Goal: Information Seeking & Learning: Learn about a topic

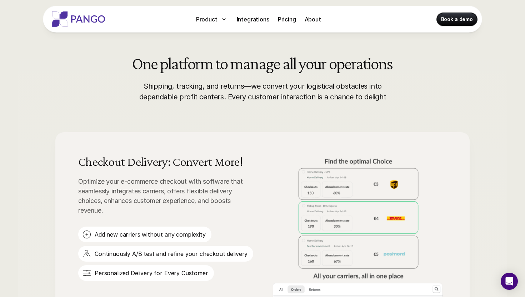
scroll to position [333, 0]
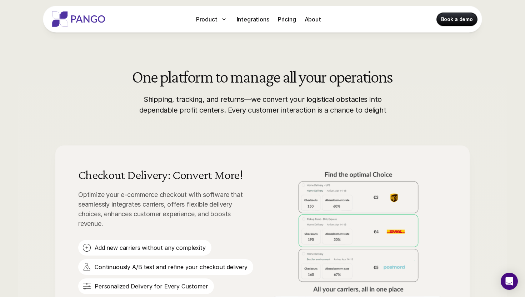
click at [182, 78] on h2 "One platform to manage all your operations" at bounding box center [262, 76] width 260 height 17
click at [186, 85] on h2 "One platform to manage all your operations" at bounding box center [262, 76] width 260 height 17
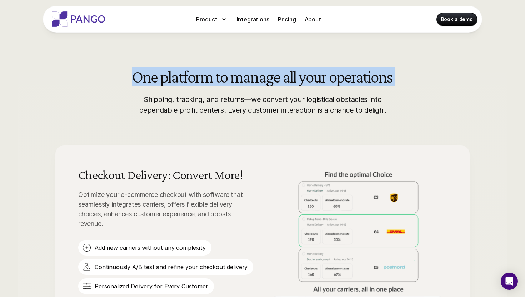
click at [188, 101] on p "Shipping, tracking, and returns—we convert your logistical obstacles into depen…" at bounding box center [262, 104] width 253 height 21
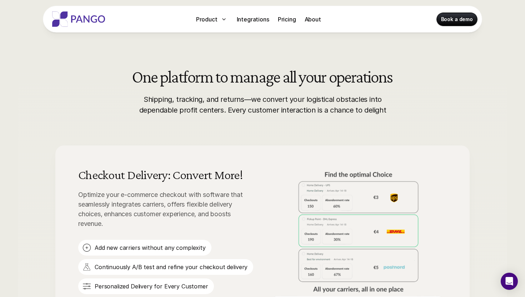
click at [188, 101] on p "Shipping, tracking, and returns—we convert your logistical obstacles into depen…" at bounding box center [262, 104] width 253 height 21
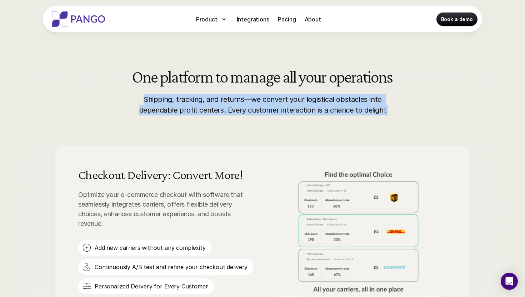
click at [194, 108] on p "Shipping, tracking, and returns—we convert your logistical obstacles into depen…" at bounding box center [262, 104] width 253 height 21
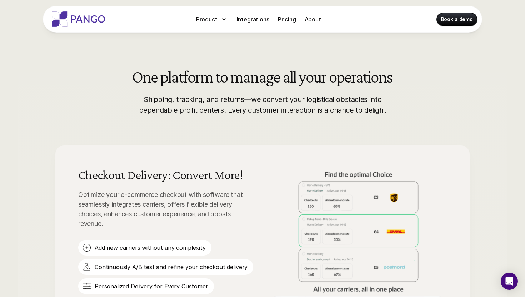
click at [194, 108] on p "Shipping, tracking, and returns—we convert your logistical obstacles into depen…" at bounding box center [262, 104] width 253 height 21
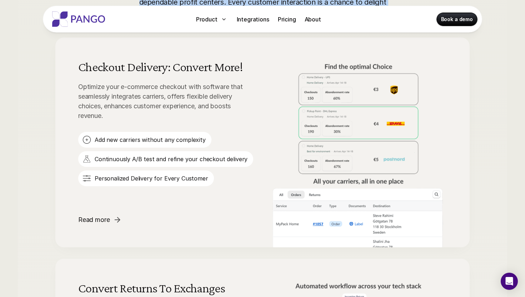
click at [170, 101] on p "Optimize your e-commerce checkout with software that seamlessly integrates carr…" at bounding box center [166, 101] width 177 height 39
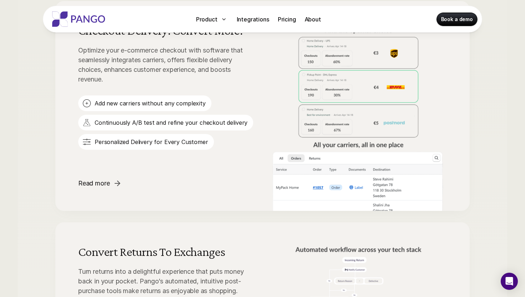
click at [170, 101] on p "Add new carriers without any complexity" at bounding box center [150, 103] width 111 height 8
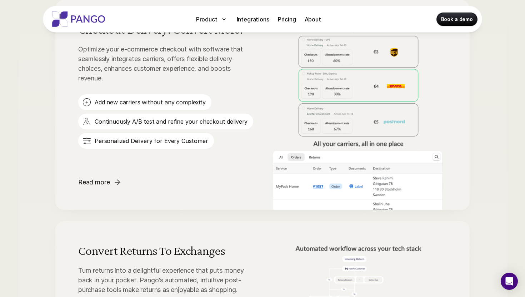
click at [167, 100] on p "Add new carriers without any complexity" at bounding box center [150, 102] width 111 height 8
click at [162, 123] on p "Continuously A/B test and refine your checkout delivery" at bounding box center [171, 122] width 153 height 8
click at [159, 142] on p "Personalized Delivery for Every Customer" at bounding box center [152, 141] width 114 height 8
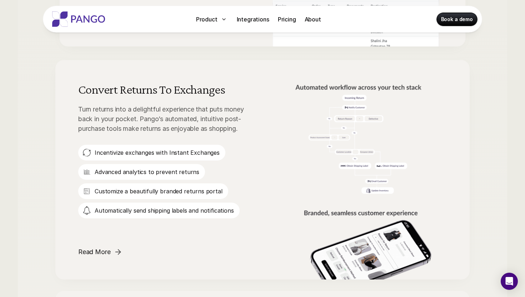
click at [132, 123] on p "Turn returns into a delightful experience that puts money back in your pocket. …" at bounding box center [166, 118] width 177 height 29
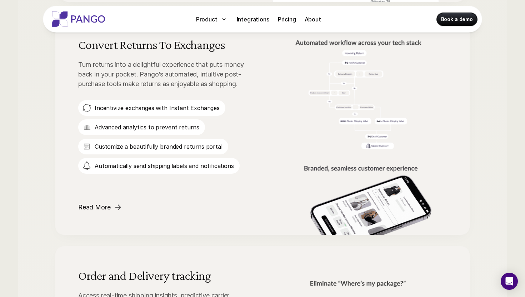
click at [132, 123] on div "Advanced analytics to prevent returns" at bounding box center [141, 127] width 127 height 16
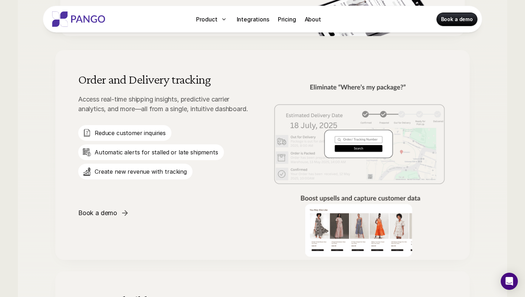
click at [120, 99] on p "Access real-time shipping insights, predictive carrier analytics, and more—all …" at bounding box center [166, 103] width 177 height 19
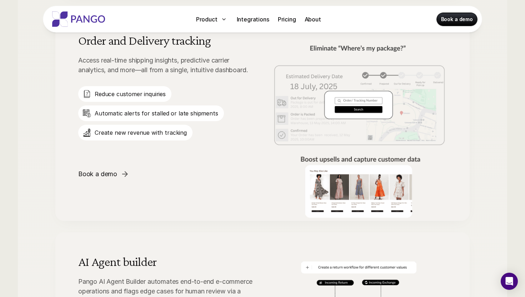
click at [120, 99] on div "Reduce customer inquiries Automatic alerts for stalled or late shipments Create…" at bounding box center [151, 113] width 146 height 54
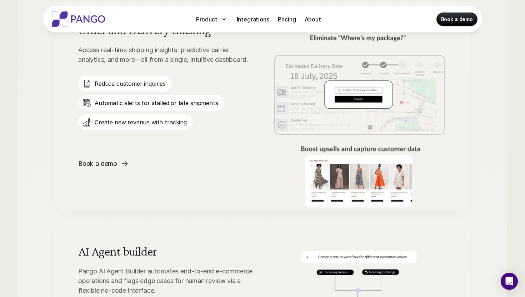
scroll to position [931, 0]
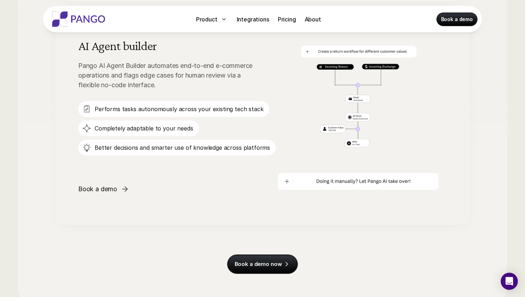
click at [122, 43] on h3 "AI Agent builder" at bounding box center [166, 45] width 177 height 13
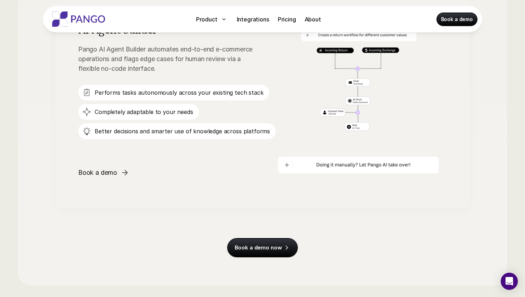
click at [121, 53] on p "Pango AI Agent Builder automates end-to-end e-commerce operations and flags edg…" at bounding box center [166, 58] width 177 height 29
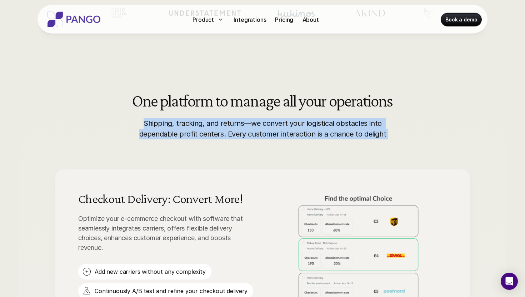
scroll to position [381, 0]
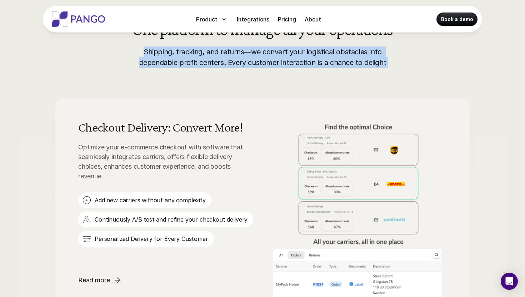
click at [172, 49] on p "Shipping, tracking, and returns—we convert your logistical obstacles into depen…" at bounding box center [262, 56] width 253 height 21
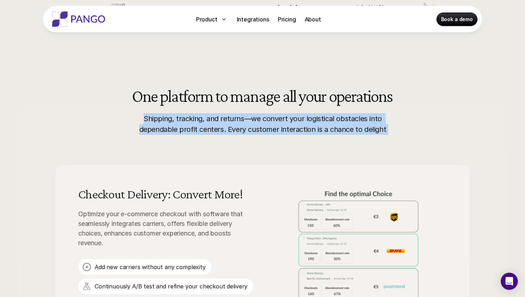
scroll to position [308, 0]
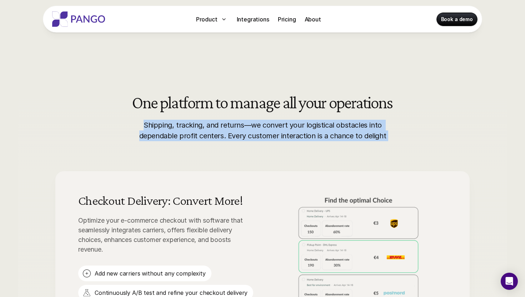
click at [132, 110] on h2 "One platform to manage all your operations" at bounding box center [262, 102] width 260 height 17
click at [168, 100] on h2 "One platform to manage all your operations" at bounding box center [262, 102] width 260 height 17
click at [205, 98] on h2 "One platform to manage all your operations" at bounding box center [262, 102] width 260 height 17
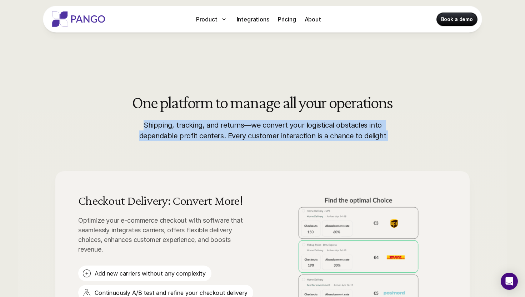
click at [224, 103] on h2 "One platform to manage all your operations" at bounding box center [262, 102] width 260 height 17
click at [253, 108] on h2 "One platform to manage all your operations" at bounding box center [262, 102] width 260 height 17
click at [297, 102] on h2 "One platform to manage all your operations" at bounding box center [262, 102] width 260 height 17
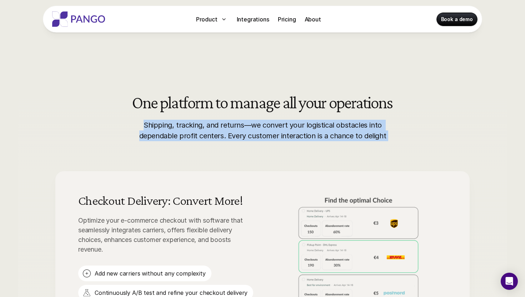
click at [297, 102] on h2 "One platform to manage all your operations" at bounding box center [262, 102] width 260 height 17
click at [313, 103] on h2 "One platform to manage all your operations" at bounding box center [262, 102] width 260 height 17
click at [350, 104] on h2 "One platform to manage all your operations" at bounding box center [262, 102] width 260 height 17
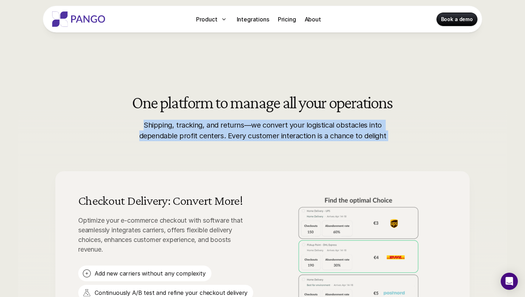
click at [316, 103] on h2 "One platform to manage all your operations" at bounding box center [262, 102] width 260 height 17
click at [285, 103] on h2 "One platform to manage all your operations" at bounding box center [262, 102] width 260 height 17
click at [250, 103] on h2 "One platform to manage all your operations" at bounding box center [262, 102] width 260 height 17
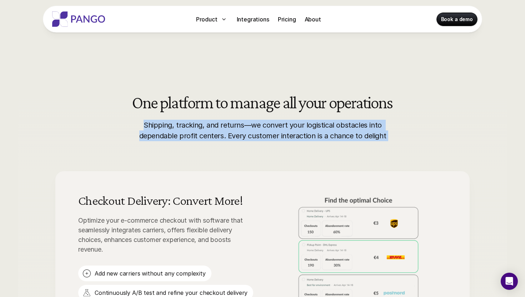
click at [250, 103] on h2 "One platform to manage all your operations" at bounding box center [262, 102] width 260 height 17
click at [218, 106] on h2 "One platform to manage all your operations" at bounding box center [262, 102] width 260 height 17
click at [188, 103] on h2 "One platform to manage all your operations" at bounding box center [262, 102] width 260 height 17
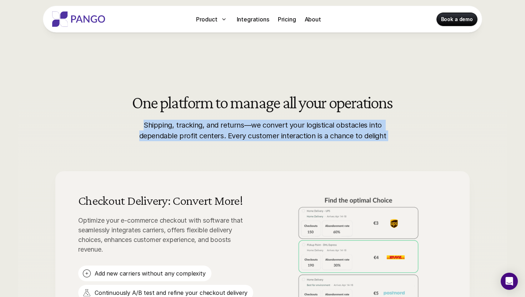
click at [154, 100] on h2 "One platform to manage all your operations" at bounding box center [262, 102] width 260 height 17
click at [188, 106] on h2 "One platform to manage all your operations" at bounding box center [262, 102] width 260 height 17
click at [223, 105] on h2 "One platform to manage all your operations" at bounding box center [262, 102] width 260 height 17
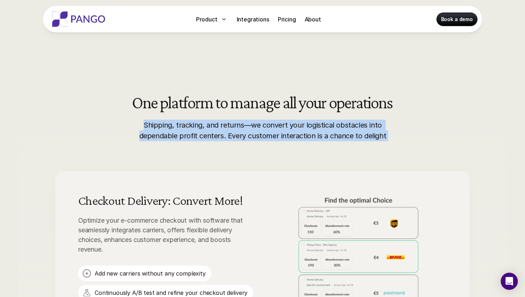
click at [223, 105] on h2 "One platform to manage all your operations" at bounding box center [262, 102] width 260 height 17
click at [263, 105] on h2 "One platform to manage all your operations" at bounding box center [262, 102] width 260 height 17
click at [300, 103] on h2 "One platform to manage all your operations" at bounding box center [262, 102] width 260 height 17
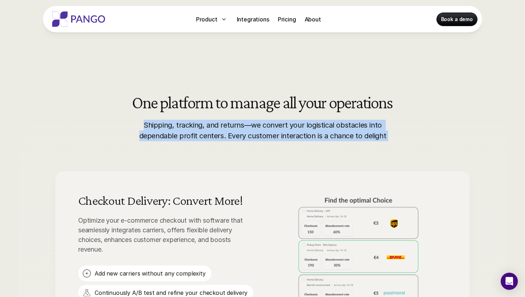
click at [369, 102] on h2 "One platform to manage all your operations" at bounding box center [262, 102] width 260 height 17
click at [320, 101] on h2 "One platform to manage all your operations" at bounding box center [262, 102] width 260 height 17
click at [286, 101] on h2 "One platform to manage all your operations" at bounding box center [262, 102] width 260 height 17
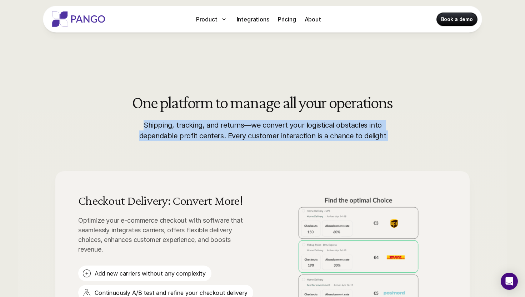
click at [286, 101] on h2 "One platform to manage all your operations" at bounding box center [262, 102] width 260 height 17
click at [234, 100] on h2 "One platform to manage all your operations" at bounding box center [262, 102] width 260 height 17
click at [214, 100] on h2 "One platform to manage all your operations" at bounding box center [262, 102] width 260 height 17
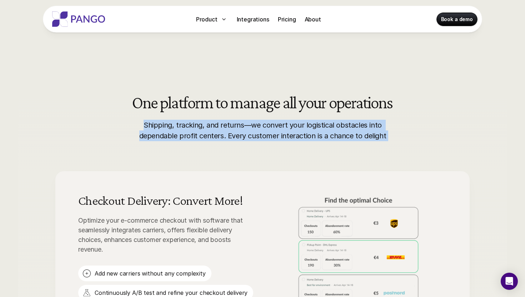
click at [214, 100] on h2 "One platform to manage all your operations" at bounding box center [262, 102] width 260 height 17
click at [185, 99] on h2 "One platform to manage all your operations" at bounding box center [262, 102] width 260 height 17
click at [160, 99] on h2 "One platform to manage all your operations" at bounding box center [262, 102] width 260 height 17
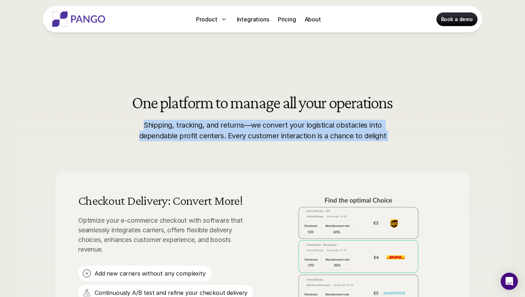
click at [151, 99] on h2 "One platform to manage all your operations" at bounding box center [262, 102] width 260 height 17
click at [169, 102] on h2 "One platform to manage all your operations" at bounding box center [262, 102] width 260 height 17
click at [240, 104] on h2 "One platform to manage all your operations" at bounding box center [262, 102] width 260 height 17
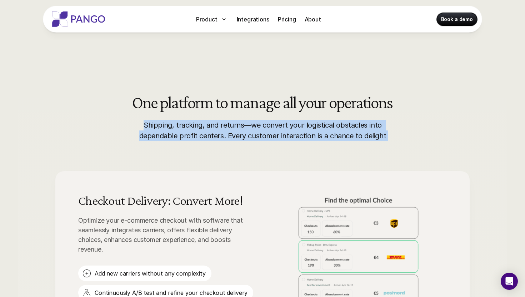
click at [240, 104] on h2 "One platform to manage all your operations" at bounding box center [262, 102] width 260 height 17
click at [288, 100] on h2 "One platform to manage all your operations" at bounding box center [262, 102] width 260 height 17
click at [310, 102] on h2 "One platform to manage all your operations" at bounding box center [262, 102] width 260 height 17
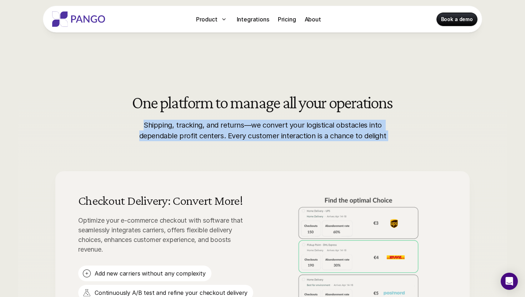
click at [349, 100] on h2 "One platform to manage all your operations" at bounding box center [262, 102] width 260 height 17
click at [309, 103] on h2 "One platform to manage all your operations" at bounding box center [262, 102] width 260 height 17
click at [281, 102] on h2 "One platform to manage all your operations" at bounding box center [262, 102] width 260 height 17
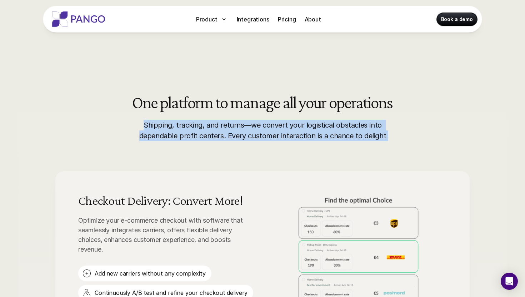
click at [281, 102] on h2 "One platform to manage all your operations" at bounding box center [262, 102] width 260 height 17
click at [249, 103] on h2 "One platform to manage all your operations" at bounding box center [262, 102] width 260 height 17
click at [222, 104] on h2 "One platform to manage all your operations" at bounding box center [262, 102] width 260 height 17
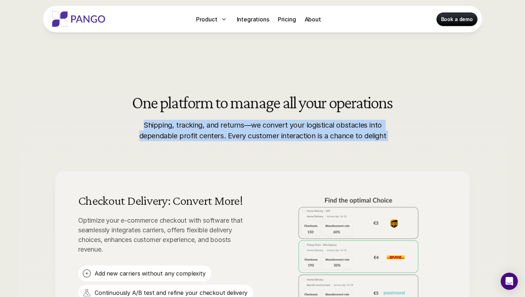
click at [192, 102] on h2 "One platform to manage all your operations" at bounding box center [262, 102] width 260 height 17
click at [229, 105] on h2 "One platform to manage all your operations" at bounding box center [262, 102] width 260 height 17
click at [290, 105] on h2 "One platform to manage all your operations" at bounding box center [262, 102] width 260 height 17
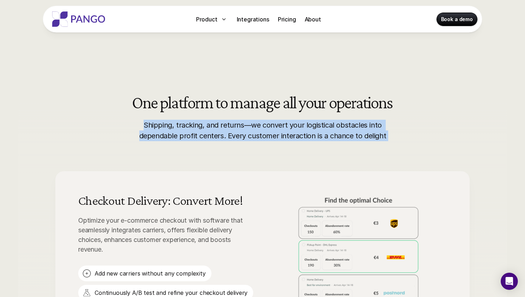
click at [290, 105] on h2 "One platform to manage all your operations" at bounding box center [262, 102] width 260 height 17
click at [315, 103] on h2 "One platform to manage all your operations" at bounding box center [262, 102] width 260 height 17
click at [341, 103] on h2 "One platform to manage all your operations" at bounding box center [262, 102] width 260 height 17
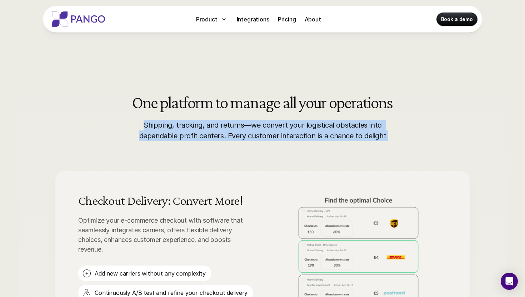
click at [308, 102] on h2 "One platform to manage all your operations" at bounding box center [262, 102] width 260 height 17
click at [286, 100] on h2 "One platform to manage all your operations" at bounding box center [262, 102] width 260 height 17
click at [262, 101] on h2 "One platform to manage all your operations" at bounding box center [262, 102] width 260 height 17
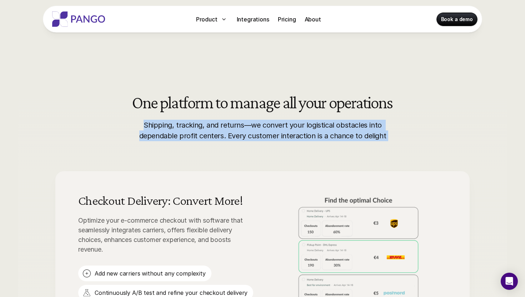
click at [262, 101] on h2 "One platform to manage all your operations" at bounding box center [262, 102] width 260 height 17
click at [218, 105] on h2 "One platform to manage all your operations" at bounding box center [262, 102] width 260 height 17
click at [192, 104] on h2 "One platform to manage all your operations" at bounding box center [262, 102] width 260 height 17
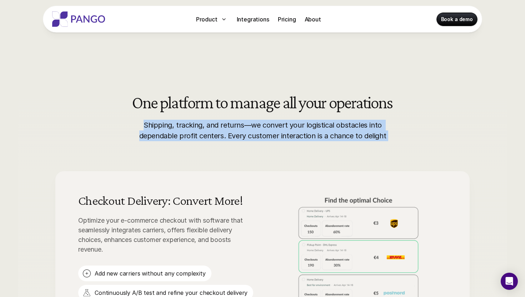
click at [147, 100] on h2 "One platform to manage all your operations" at bounding box center [262, 102] width 260 height 17
click at [181, 104] on h2 "One platform to manage all your operations" at bounding box center [262, 102] width 260 height 17
click at [224, 104] on h2 "One platform to manage all your operations" at bounding box center [262, 102] width 260 height 17
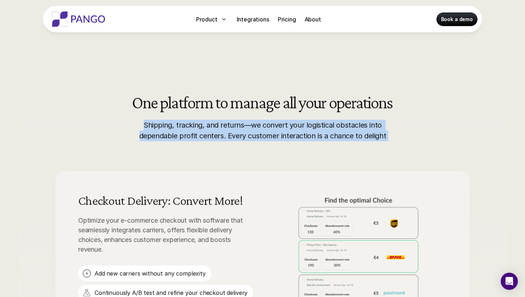
click at [224, 104] on h2 "One platform to manage all your operations" at bounding box center [262, 102] width 260 height 17
click at [245, 104] on h2 "One platform to manage all your operations" at bounding box center [262, 102] width 260 height 17
click at [286, 101] on h2 "One platform to manage all your operations" at bounding box center [262, 102] width 260 height 17
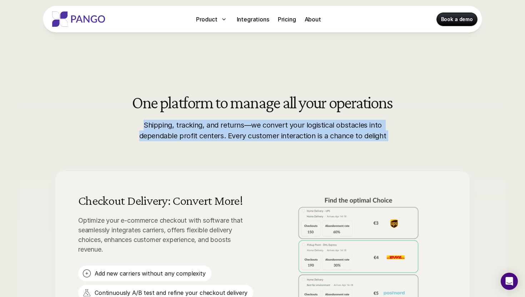
click at [316, 105] on h2 "One platform to manage all your operations" at bounding box center [262, 102] width 260 height 17
click at [349, 104] on h2 "One platform to manage all your operations" at bounding box center [262, 102] width 260 height 17
click at [314, 102] on h2 "One platform to manage all your operations" at bounding box center [262, 102] width 260 height 17
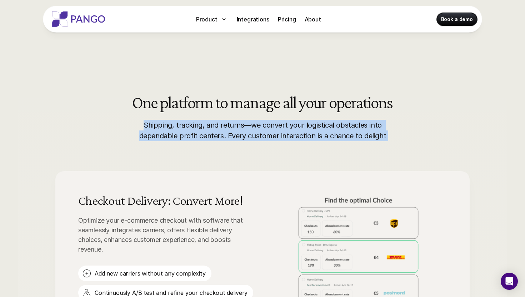
click at [314, 102] on h2 "One platform to manage all your operations" at bounding box center [262, 102] width 260 height 17
click at [286, 102] on h2 "One platform to manage all your operations" at bounding box center [262, 102] width 260 height 17
click at [252, 105] on h2 "One platform to manage all your operations" at bounding box center [262, 102] width 260 height 17
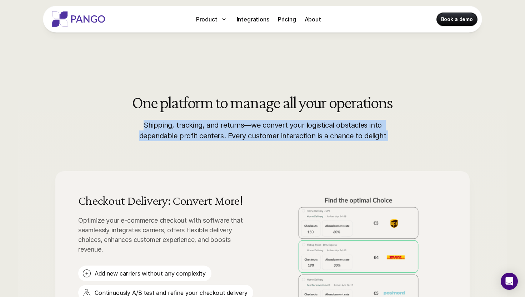
click at [223, 106] on h2 "One platform to manage all your operations" at bounding box center [262, 102] width 260 height 17
click at [196, 103] on h2 "One platform to manage all your operations" at bounding box center [262, 102] width 260 height 17
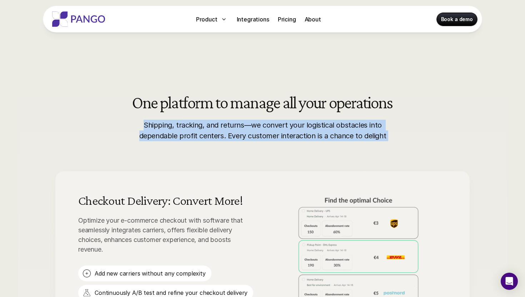
click at [145, 99] on h2 "One platform to manage all your operations" at bounding box center [262, 102] width 260 height 17
click at [182, 106] on h2 "One platform to manage all your operations" at bounding box center [262, 102] width 260 height 17
click at [175, 126] on p "Shipping, tracking, and returns—we convert your logistical obstacles into depen…" at bounding box center [262, 130] width 253 height 21
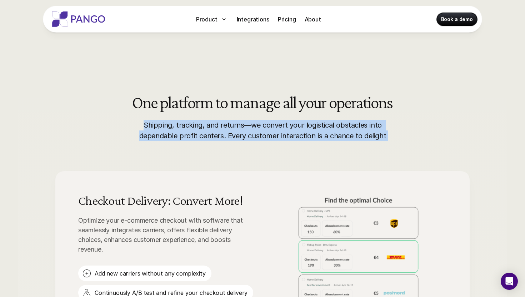
click at [175, 126] on p "Shipping, tracking, and returns—we convert your logistical obstacles into depen…" at bounding box center [262, 130] width 253 height 21
click at [161, 124] on p "Shipping, tracking, and returns—we convert your logistical obstacles into depen…" at bounding box center [262, 130] width 253 height 21
click at [195, 129] on p "Shipping, tracking, and returns—we convert your logistical obstacles into depen…" at bounding box center [262, 130] width 253 height 21
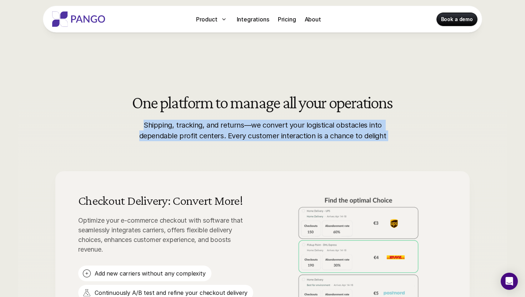
click at [217, 129] on p "Shipping, tracking, and returns—we convert your logistical obstacles into depen…" at bounding box center [262, 130] width 253 height 21
click at [229, 128] on p "Shipping, tracking, and returns—we convert your logistical obstacles into depen…" at bounding box center [262, 130] width 253 height 21
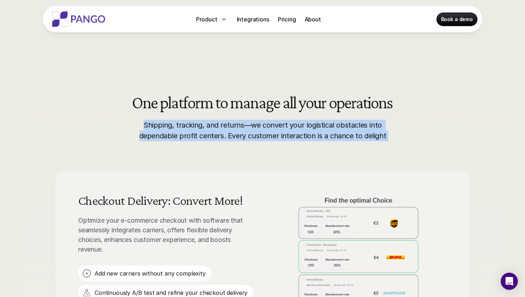
click at [229, 128] on p "Shipping, tracking, and returns—we convert your logistical obstacles into depen…" at bounding box center [262, 130] width 253 height 21
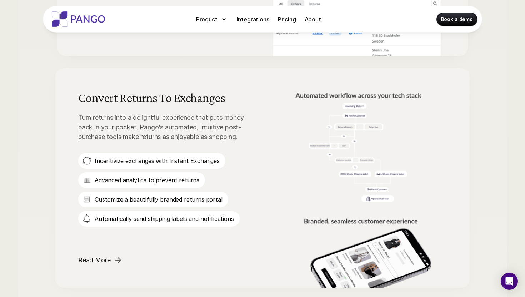
scroll to position [665, 0]
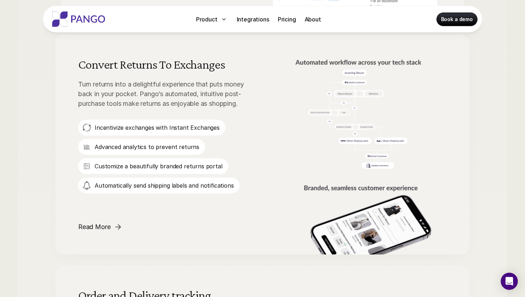
click at [169, 96] on p "Turn returns into a delightful experience that puts money back in your pocket. …" at bounding box center [166, 93] width 177 height 29
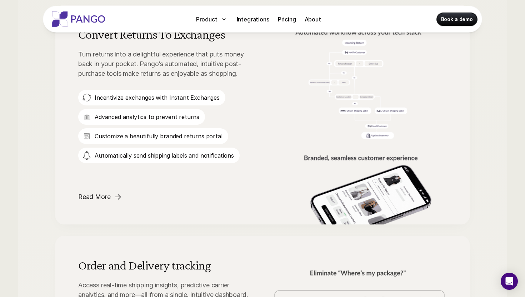
click at [169, 96] on p "Incentivize exchanges with Instant Exchanges" at bounding box center [157, 98] width 125 height 8
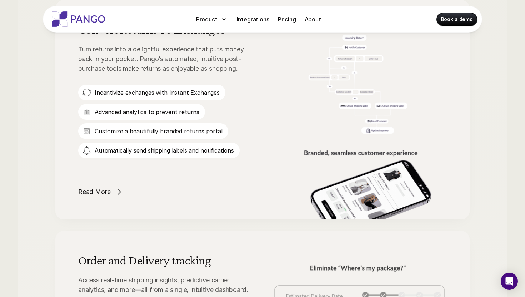
click at [169, 96] on p "Incentivize exchanges with Instant Exchanges" at bounding box center [157, 93] width 125 height 8
click at [167, 113] on p "Advanced analytics to prevent returns" at bounding box center [147, 112] width 105 height 8
click at [166, 129] on p "Customize a beautifully branded returns portal" at bounding box center [159, 131] width 128 height 8
click at [164, 152] on p "Automatically send shipping labels and notifications" at bounding box center [164, 151] width 139 height 8
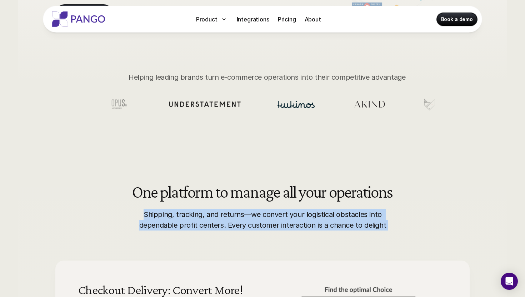
scroll to position [186, 0]
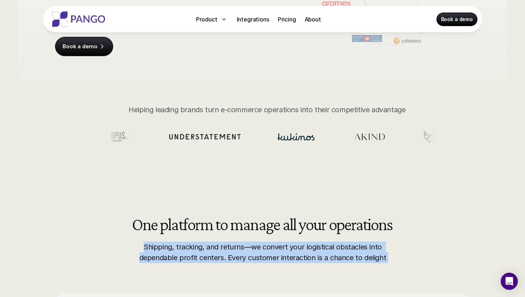
click at [159, 245] on p "Shipping, tracking, and returns—we convert your logistical obstacles into depen…" at bounding box center [262, 252] width 253 height 21
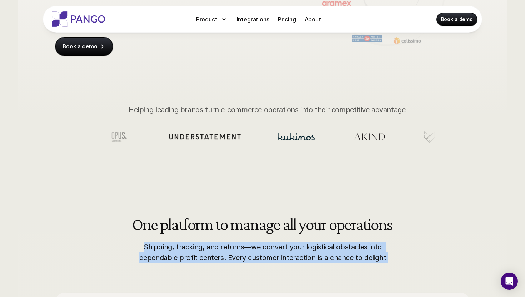
click at [159, 245] on p "Shipping, tracking, and returns—we convert your logistical obstacles into depen…" at bounding box center [262, 252] width 253 height 21
click at [176, 248] on p "Shipping, tracking, and returns—we convert your logistical obstacles into depen…" at bounding box center [262, 252] width 253 height 21
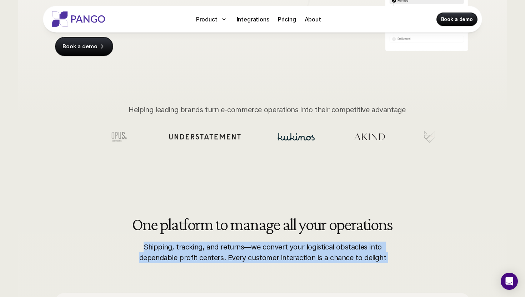
click at [235, 242] on p "Shipping, tracking, and returns—we convert your logistical obstacles into depen…" at bounding box center [262, 252] width 253 height 21
click at [254, 247] on p "Shipping, tracking, and returns—we convert your logistical obstacles into depen…" at bounding box center [262, 252] width 253 height 21
click at [275, 248] on p "Shipping, tracking, and returns—we convert your logistical obstacles into depen…" at bounding box center [262, 252] width 253 height 21
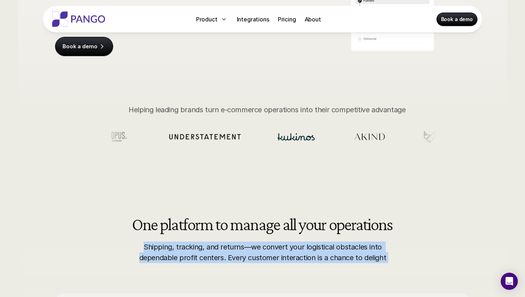
click at [275, 248] on p "Shipping, tracking, and returns—we convert your logistical obstacles into depen…" at bounding box center [262, 252] width 253 height 21
click at [294, 247] on p "Shipping, tracking, and returns—we convert your logistical obstacles into depen…" at bounding box center [262, 252] width 253 height 21
click at [314, 247] on p "Shipping, tracking, and returns—we convert your logistical obstacles into depen…" at bounding box center [262, 252] width 253 height 21
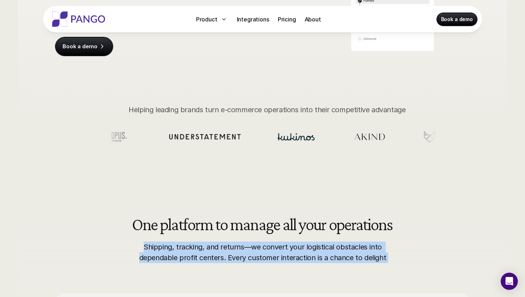
click at [344, 248] on p "Shipping, tracking, and returns—we convert your logistical obstacles into depen…" at bounding box center [262, 252] width 253 height 21
click at [372, 246] on p "Shipping, tracking, and returns—we convert your logistical obstacles into depen…" at bounding box center [262, 252] width 253 height 21
click at [372, 258] on p "Shipping, tracking, and returns—we convert your logistical obstacles into depen…" at bounding box center [262, 252] width 253 height 21
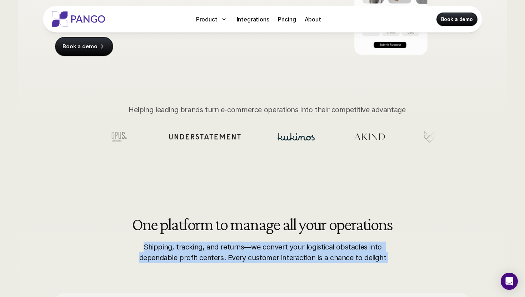
click at [372, 258] on p "Shipping, tracking, and returns—we convert your logistical obstacles into depen…" at bounding box center [262, 252] width 253 height 21
click at [338, 256] on p "Shipping, tracking, and returns—we convert your logistical obstacles into depen…" at bounding box center [262, 252] width 253 height 21
click at [314, 258] on p "Shipping, tracking, and returns—we convert your logistical obstacles into depen…" at bounding box center [262, 252] width 253 height 21
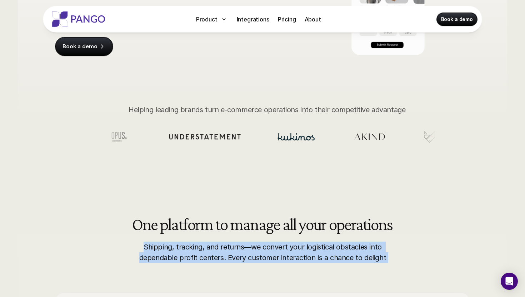
click at [314, 258] on p "Shipping, tracking, and returns—we convert your logistical obstacles into depen…" at bounding box center [262, 252] width 253 height 21
click at [296, 250] on p "Shipping, tracking, and returns—we convert your logistical obstacles into depen…" at bounding box center [262, 252] width 253 height 21
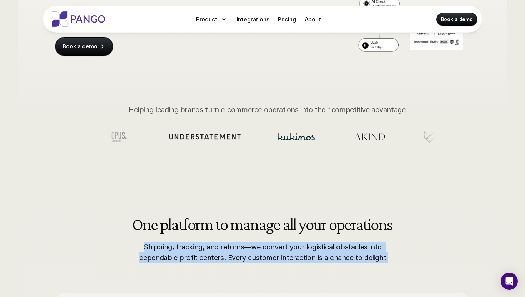
click at [210, 103] on div "Coming Soon: The E-commerce AI-Agent Builder Beyond Delivery and Returns! Deliv…" at bounding box center [263, 11] width 490 height 316
click at [221, 109] on section at bounding box center [270, 136] width 334 height 65
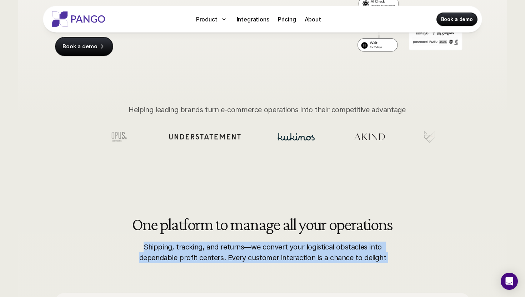
click at [221, 109] on section at bounding box center [270, 136] width 334 height 65
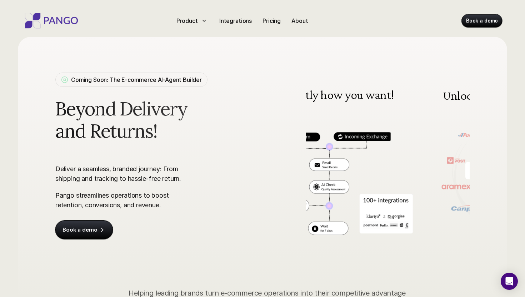
scroll to position [0, 0]
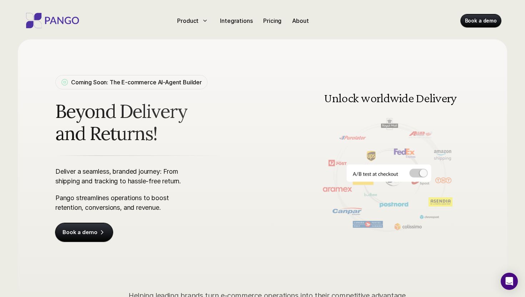
click at [128, 122] on span "Beyond Delivery and Returns!" at bounding box center [165, 122] width 220 height 45
click at [121, 179] on p "Deliver a seamless, branded journey: From shipping and tracking to hassle-free …" at bounding box center [121, 176] width 132 height 19
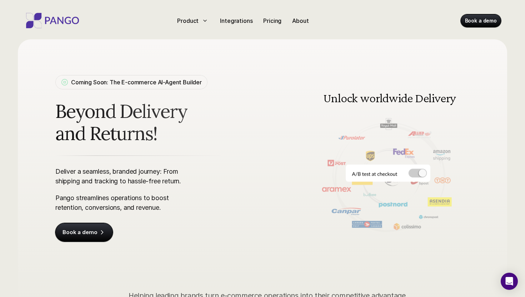
click at [121, 179] on p "Deliver a seamless, branded journey: From shipping and tracking to hassle-free …" at bounding box center [121, 176] width 132 height 19
click at [123, 208] on p "Pango streamlines operations to boost retention, conversions, and revenue." at bounding box center [121, 202] width 132 height 19
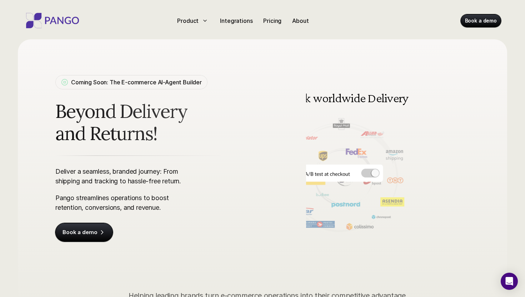
click at [113, 180] on p "Deliver a seamless, branded journey: From shipping and tracking to hassle-free …" at bounding box center [121, 176] width 132 height 19
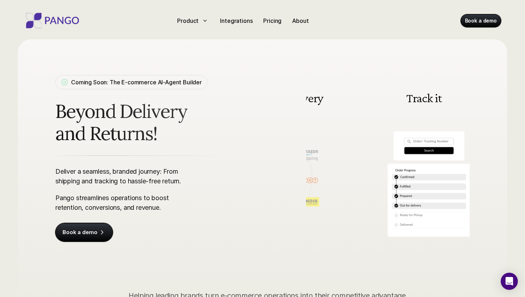
click at [113, 180] on p "Deliver a seamless, branded journey: From shipping and tracking to hassle-free …" at bounding box center [121, 176] width 132 height 19
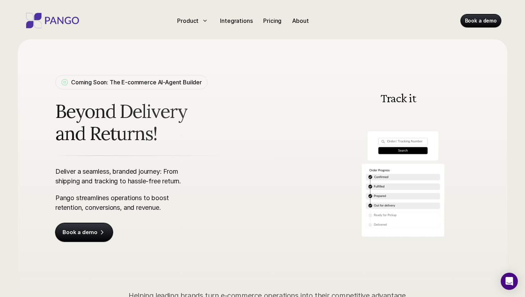
click at [113, 180] on p "Deliver a seamless, branded journey: From shipping and tracking to hassle-free …" at bounding box center [121, 176] width 132 height 19
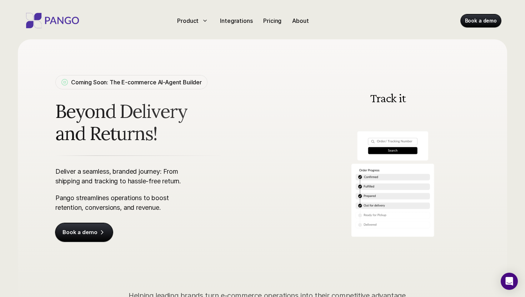
click at [113, 202] on p "Pango streamlines operations to boost retention, conversions, and revenue." at bounding box center [121, 202] width 132 height 19
click at [101, 176] on p "Deliver a seamless, branded journey: From shipping and tracking to hassle-free …" at bounding box center [121, 176] width 132 height 19
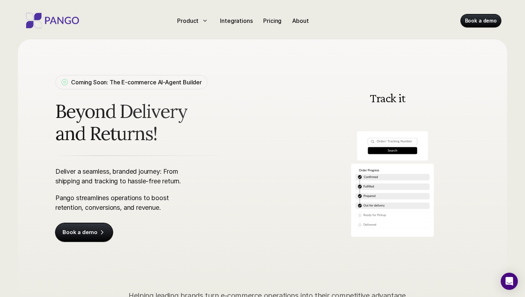
click at [101, 176] on p "Deliver a seamless, branded journey: From shipping and tracking to hassle-free …" at bounding box center [121, 176] width 132 height 19
click at [105, 199] on p "Pango streamlines operations to boost retention, conversions, and revenue." at bounding box center [121, 202] width 132 height 19
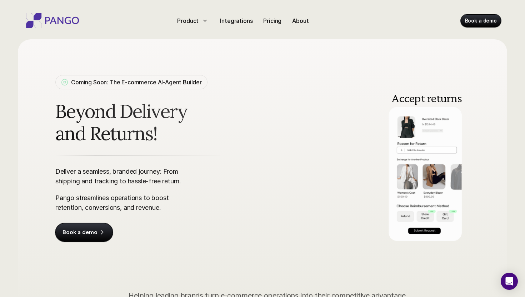
click at [99, 167] on p "Deliver a seamless, branded journey: From shipping and tracking to hassle-free …" at bounding box center [121, 176] width 132 height 19
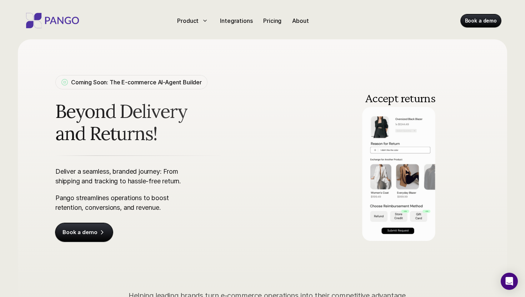
click at [99, 167] on p "Deliver a seamless, branded journey: From shipping and tracking to hassle-free …" at bounding box center [121, 176] width 132 height 19
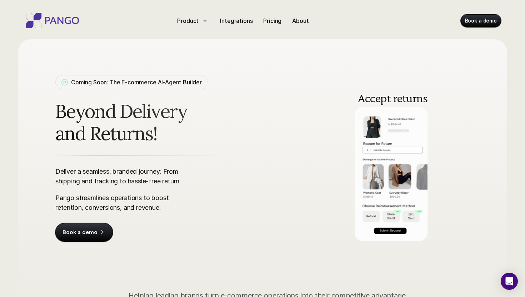
click at [101, 175] on p "Deliver a seamless, branded journey: From shipping and tracking to hassle-free …" at bounding box center [121, 176] width 132 height 19
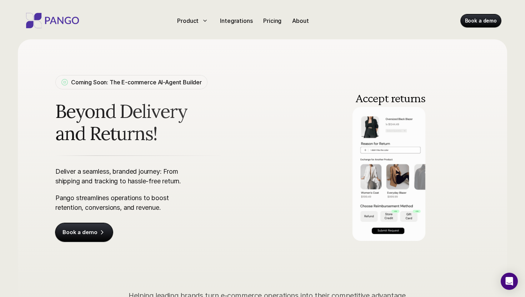
click at [101, 175] on p "Deliver a seamless, branded journey: From shipping and tracking to hassle-free …" at bounding box center [121, 176] width 132 height 19
click at [105, 202] on p "Pango streamlines operations to boost retention, conversions, and revenue." at bounding box center [121, 202] width 132 height 19
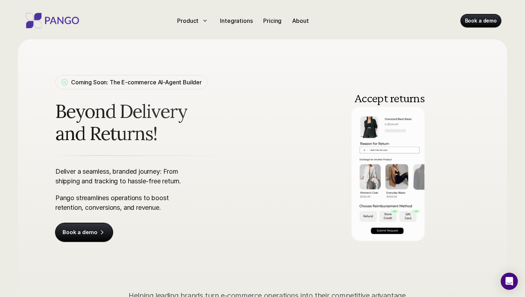
click at [105, 202] on p "Pango streamlines operations to boost retention, conversions, and revenue." at bounding box center [121, 202] width 132 height 19
click at [100, 180] on p "Deliver a seamless, branded journey: From shipping and tracking to hassle-free …" at bounding box center [121, 176] width 132 height 19
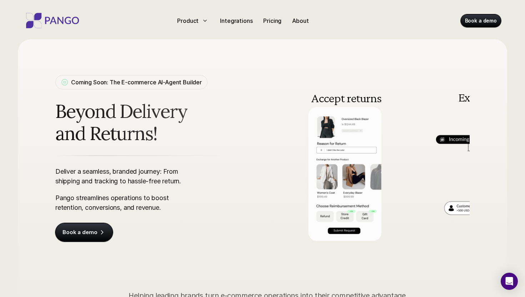
click at [100, 180] on p "Deliver a seamless, branded journey: From shipping and tracking to hassle-free …" at bounding box center [121, 176] width 132 height 19
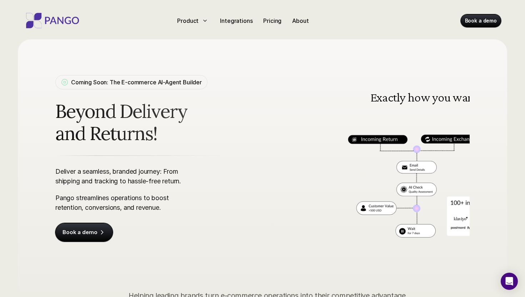
click at [100, 180] on p "Deliver a seamless, branded journey: From shipping and tracking to hassle-free …" at bounding box center [121, 176] width 132 height 19
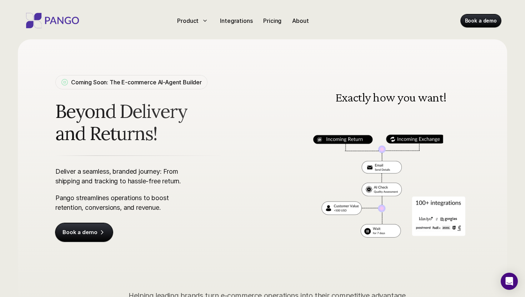
click at [104, 199] on p "Pango streamlines operations to boost retention, conversions, and revenue." at bounding box center [121, 202] width 132 height 19
click at [96, 167] on p "Deliver a seamless, branded journey: From shipping and tracking to hassle-free …" at bounding box center [121, 176] width 132 height 19
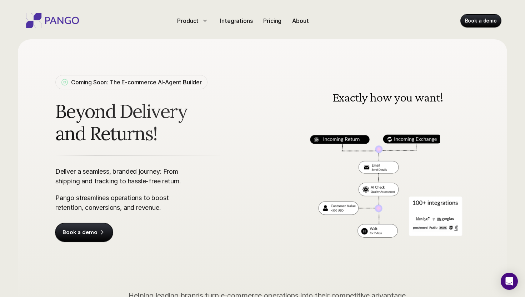
click at [96, 167] on p "Deliver a seamless, branded journey: From shipping and tracking to hassle-free …" at bounding box center [121, 176] width 132 height 19
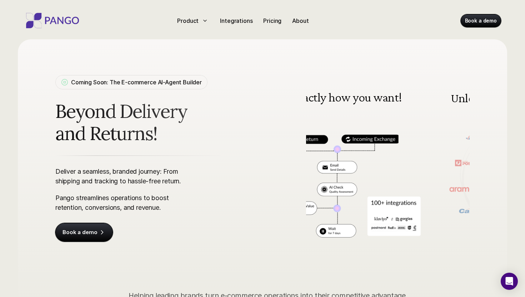
click at [101, 193] on p "Pango streamlines operations to boost retention, conversions, and revenue." at bounding box center [121, 202] width 132 height 19
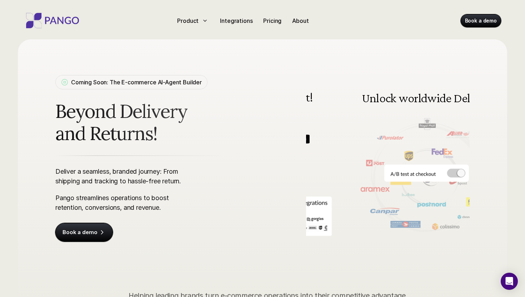
click at [101, 193] on p "Pango streamlines operations to boost retention, conversions, and revenue." at bounding box center [121, 202] width 132 height 19
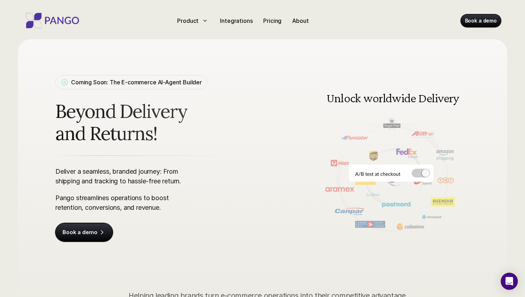
click at [95, 167] on p "Deliver a seamless, branded journey: From shipping and tracking to hassle-free …" at bounding box center [121, 176] width 132 height 19
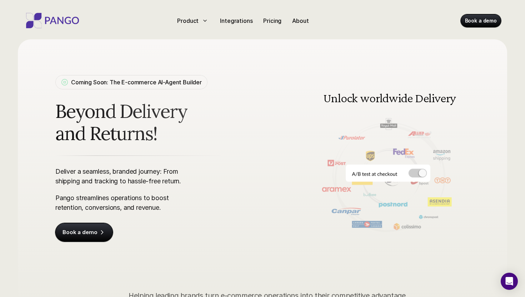
click at [103, 203] on p "Pango streamlines operations to boost retention, conversions, and revenue." at bounding box center [121, 202] width 132 height 19
click at [97, 175] on p "Deliver a seamless, branded journey: From shipping and tracking to hassle-free …" at bounding box center [121, 176] width 132 height 19
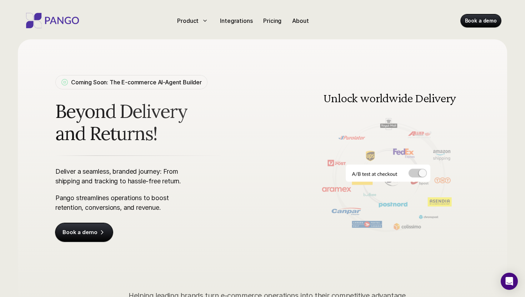
click at [97, 175] on p "Deliver a seamless, branded journey: From shipping and tracking to hassle-free …" at bounding box center [121, 176] width 132 height 19
click at [100, 200] on p "Pango streamlines operations to boost retention, conversions, and revenue." at bounding box center [121, 202] width 132 height 19
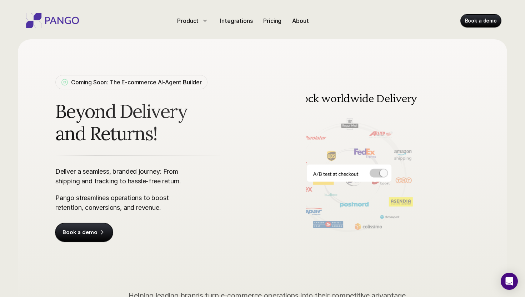
click at [94, 172] on p "Deliver a seamless, branded journey: From shipping and tracking to hassle-free …" at bounding box center [121, 176] width 132 height 19
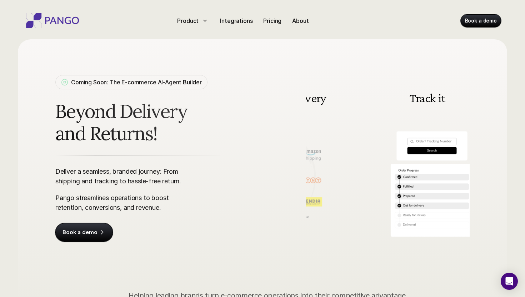
click at [94, 172] on p "Deliver a seamless, branded journey: From shipping and tracking to hassle-free …" at bounding box center [121, 176] width 132 height 19
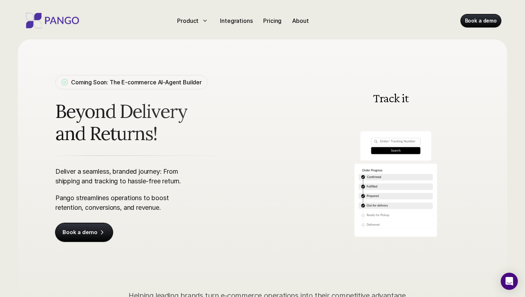
click at [103, 210] on p "Pango streamlines operations to boost retention, conversions, and revenue." at bounding box center [121, 202] width 132 height 19
click at [93, 173] on p "Deliver a seamless, branded journey: From shipping and tracking to hassle-free …" at bounding box center [121, 176] width 132 height 19
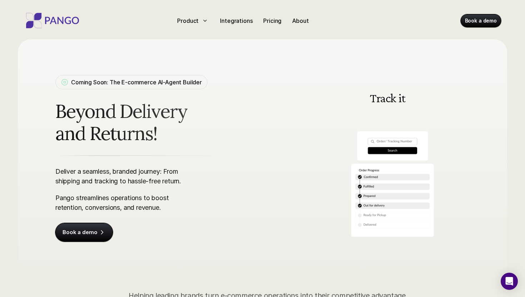
click at [93, 173] on p "Deliver a seamless, branded journey: From shipping and tracking to hassle-free …" at bounding box center [121, 176] width 132 height 19
click at [99, 204] on p "Pango streamlines operations to boost retention, conversions, and revenue." at bounding box center [121, 202] width 132 height 19
click at [96, 180] on p "Deliver a seamless, branded journey: From shipping and tracking to hassle-free …" at bounding box center [121, 176] width 132 height 19
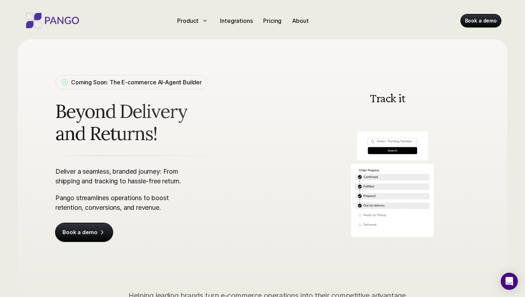
click at [96, 180] on p "Deliver a seamless, branded journey: From shipping and tracking to hassle-free …" at bounding box center [121, 176] width 132 height 19
click at [100, 202] on p "Pango streamlines operations to boost retention, conversions, and revenue." at bounding box center [121, 202] width 132 height 19
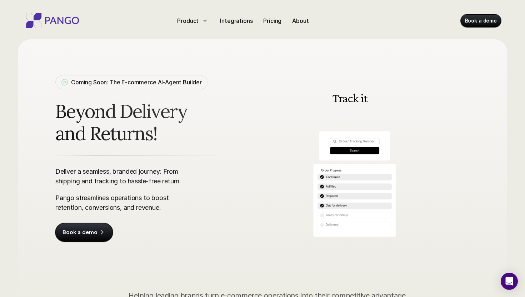
click at [100, 202] on p "Pango streamlines operations to boost retention, conversions, and revenue." at bounding box center [121, 202] width 132 height 19
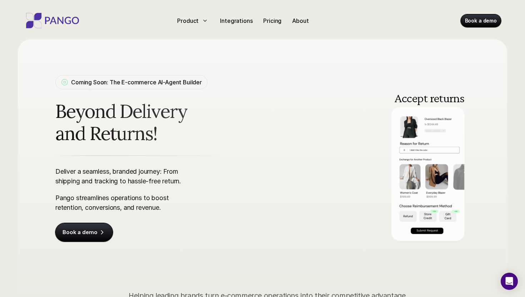
click at [100, 202] on p "Pango streamlines operations to boost retention, conversions, and revenue." at bounding box center [121, 202] width 132 height 19
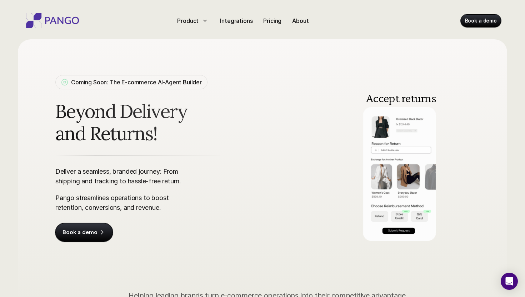
click at [95, 183] on p "Deliver a seamless, branded journey: From shipping and tracking to hassle-free …" at bounding box center [121, 176] width 132 height 19
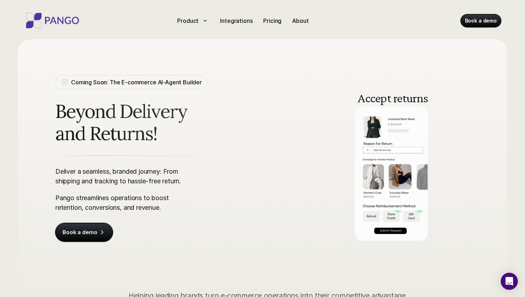
click at [95, 183] on p "Deliver a seamless, branded journey: From shipping and tracking to hassle-free …" at bounding box center [121, 176] width 132 height 19
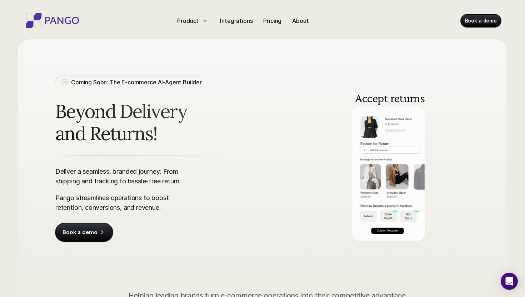
click at [95, 183] on p "Deliver a seamless, branded journey: From shipping and tracking to hassle-free …" at bounding box center [121, 176] width 132 height 19
click at [96, 202] on p "Pango streamlines operations to boost retention, conversions, and revenue." at bounding box center [121, 202] width 132 height 19
click at [91, 173] on p "Deliver a seamless, branded journey: From shipping and tracking to hassle-free …" at bounding box center [121, 176] width 132 height 19
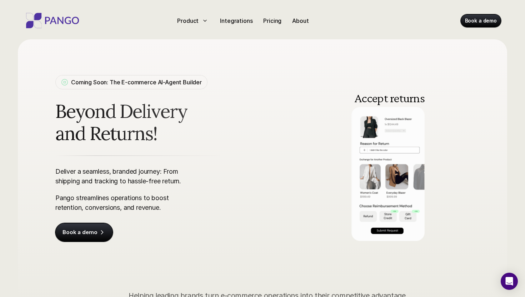
click at [91, 173] on p "Deliver a seamless, branded journey: From shipping and tracking to hassle-free …" at bounding box center [121, 176] width 132 height 19
click at [99, 202] on p "Pango streamlines operations to boost retention, conversions, and revenue." at bounding box center [121, 202] width 132 height 19
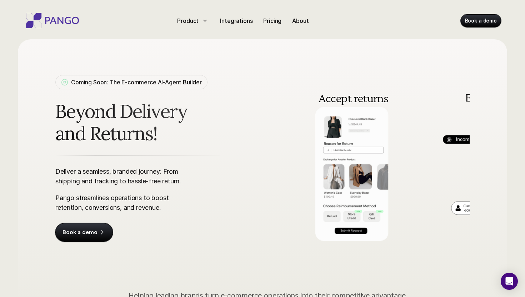
click at [99, 202] on p "Pango streamlines operations to boost retention, conversions, and revenue." at bounding box center [121, 202] width 132 height 19
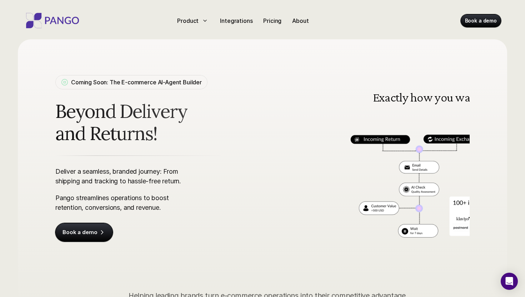
click at [99, 202] on p "Pango streamlines operations to boost retention, conversions, and revenue." at bounding box center [121, 202] width 132 height 19
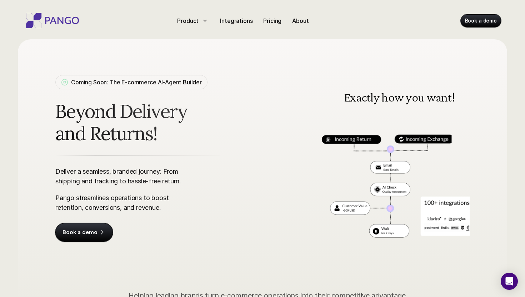
click at [96, 173] on p "Deliver a seamless, branded journey: From shipping and tracking to hassle-free …" at bounding box center [121, 176] width 132 height 19
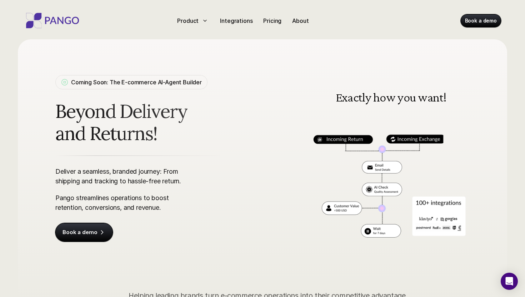
click at [96, 173] on p "Deliver a seamless, branded journey: From shipping and tracking to hassle-free …" at bounding box center [121, 176] width 132 height 19
click at [102, 197] on p "Pango streamlines operations to boost retention, conversions, and revenue." at bounding box center [121, 202] width 132 height 19
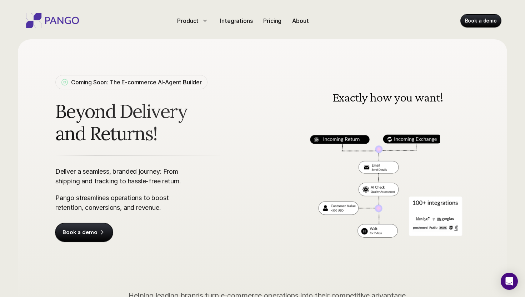
click at [96, 172] on p "Deliver a seamless, branded journey: From shipping and tracking to hassle-free …" at bounding box center [121, 176] width 132 height 19
click at [103, 208] on p "Pango streamlines operations to boost retention, conversions, and revenue." at bounding box center [121, 202] width 132 height 19
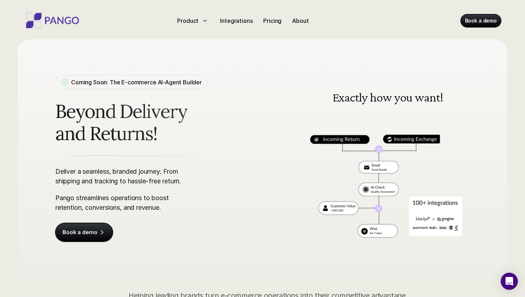
click at [103, 208] on p "Pango streamlines operations to boost retention, conversions, and revenue." at bounding box center [121, 202] width 132 height 19
click at [94, 170] on p "Deliver a seamless, branded journey: From shipping and tracking to hassle-free …" at bounding box center [121, 176] width 132 height 19
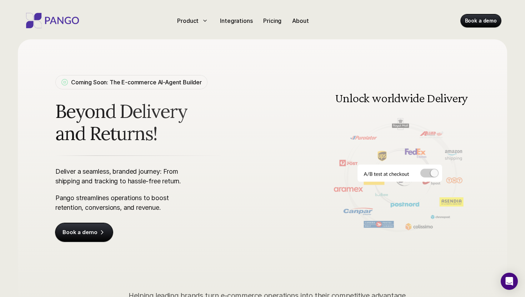
click at [127, 174] on p "Deliver a seamless, branded journey: From shipping and tracking to hassle-free …" at bounding box center [121, 176] width 132 height 19
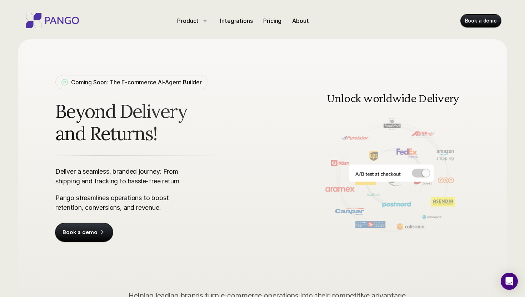
click at [127, 174] on p "Deliver a seamless, branded journey: From shipping and tracking to hassle-free …" at bounding box center [121, 176] width 132 height 19
click at [157, 172] on p "Deliver a seamless, branded journey: From shipping and tracking to hassle-free …" at bounding box center [121, 176] width 132 height 19
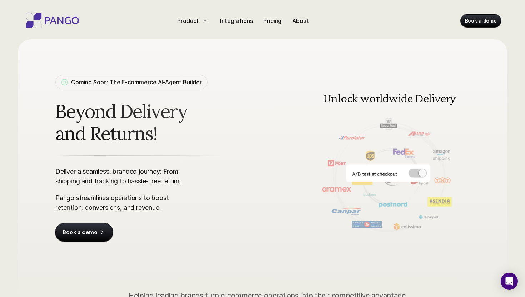
click at [175, 172] on p "Deliver a seamless, branded journey: From shipping and tracking to hassle-free …" at bounding box center [121, 176] width 132 height 19
click at [173, 180] on p "Deliver a seamless, branded journey: From shipping and tracking to hassle-free …" at bounding box center [121, 176] width 132 height 19
click at [162, 180] on p "Deliver a seamless, branded journey: From shipping and tracking to hassle-free …" at bounding box center [121, 176] width 132 height 19
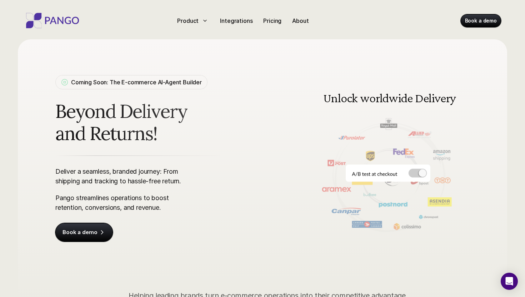
click at [162, 180] on p "Deliver a seamless, branded journey: From shipping and tracking to hassle-free …" at bounding box center [121, 176] width 132 height 19
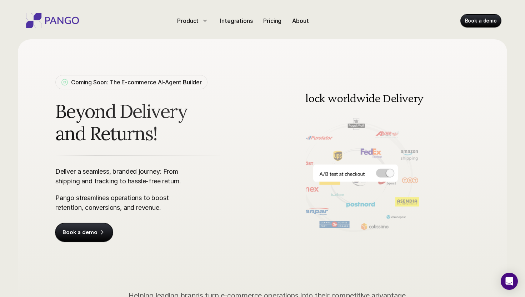
click at [156, 180] on p "Deliver a seamless, branded journey: From shipping and tracking to hassle-free …" at bounding box center [121, 176] width 132 height 19
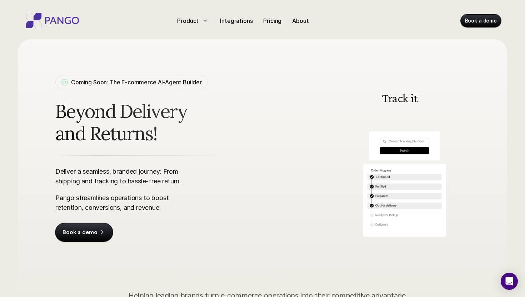
click at [140, 180] on p "Deliver a seamless, branded journey: From shipping and tracking to hassle-free …" at bounding box center [121, 176] width 132 height 19
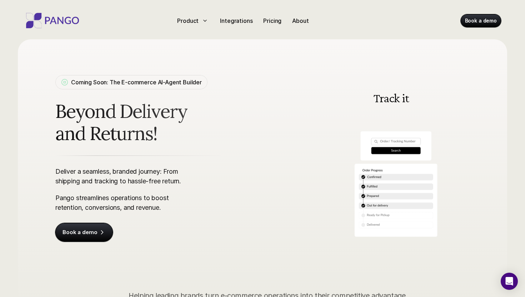
click at [140, 180] on p "Deliver a seamless, branded journey: From shipping and tracking to hassle-free …" at bounding box center [121, 176] width 132 height 19
click at [128, 180] on p "Deliver a seamless, branded journey: From shipping and tracking to hassle-free …" at bounding box center [121, 176] width 132 height 19
click at [124, 180] on p "Deliver a seamless, branded journey: From shipping and tracking to hassle-free …" at bounding box center [121, 176] width 132 height 19
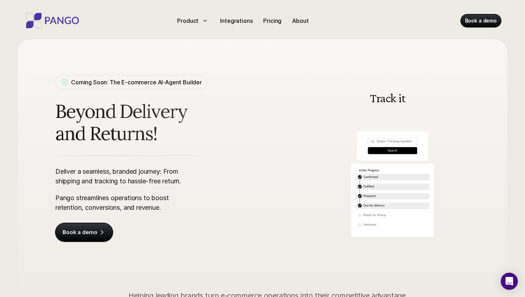
click at [114, 180] on p "Deliver a seamless, branded journey: From shipping and tracking to hassle-free …" at bounding box center [121, 176] width 132 height 19
click at [89, 182] on p "Deliver a seamless, branded journey: From shipping and tracking to hassle-free …" at bounding box center [121, 176] width 132 height 19
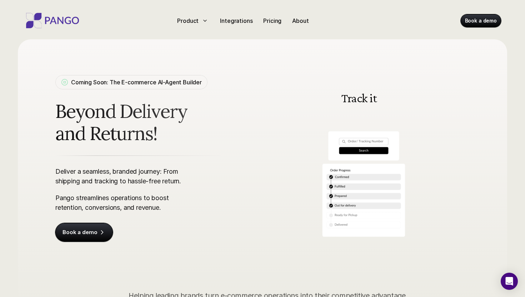
click at [69, 181] on p "Deliver a seamless, branded journey: From shipping and tracking to hassle-free …" at bounding box center [121, 176] width 132 height 19
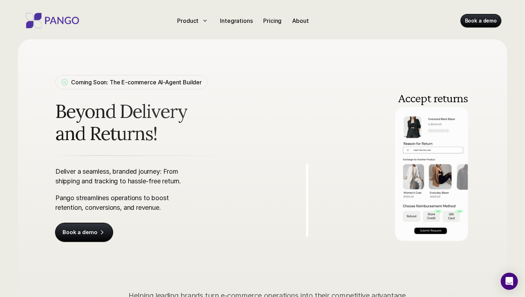
click at [69, 181] on p "Deliver a seamless, branded journey: From shipping and tracking to hassle-free …" at bounding box center [121, 176] width 132 height 19
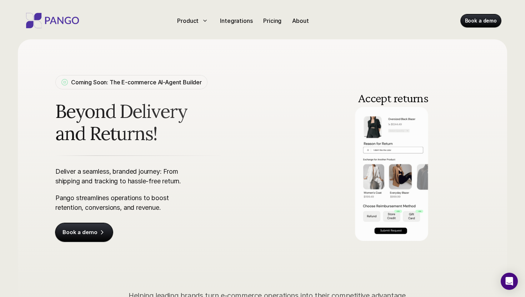
click at [71, 200] on p "Pango streamlines operations to boost retention, conversions, and revenue." at bounding box center [121, 202] width 132 height 19
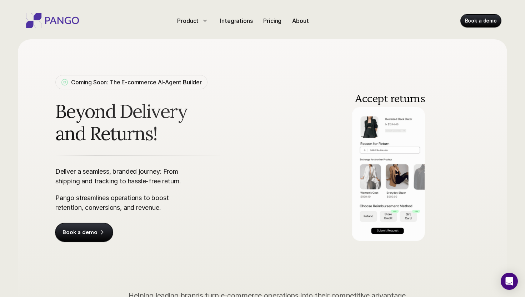
click at [86, 200] on p "Pango streamlines operations to boost retention, conversions, and revenue." at bounding box center [121, 202] width 132 height 19
click at [118, 199] on p "Pango streamlines operations to boost retention, conversions, and revenue." at bounding box center [121, 202] width 132 height 19
click at [143, 199] on p "Pango streamlines operations to boost retention, conversions, and revenue." at bounding box center [121, 202] width 132 height 19
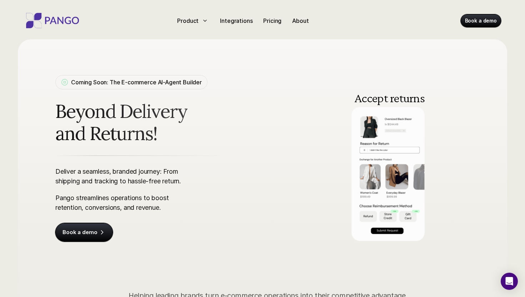
click at [143, 199] on p "Pango streamlines operations to boost retention, conversions, and revenue." at bounding box center [121, 202] width 132 height 19
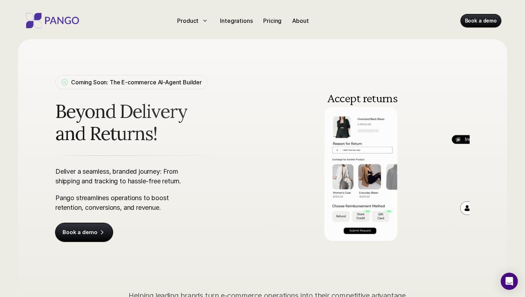
click at [147, 199] on p "Pango streamlines operations to boost retention, conversions, and revenue." at bounding box center [121, 202] width 132 height 19
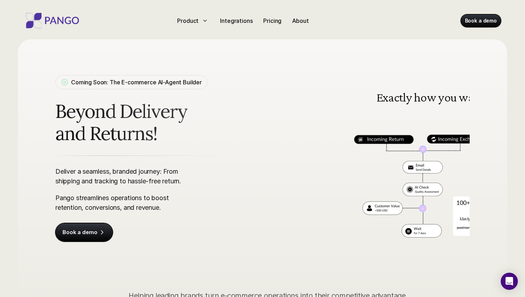
click at [147, 199] on p "Pango streamlines operations to boost retention, conversions, and revenue." at bounding box center [121, 202] width 132 height 19
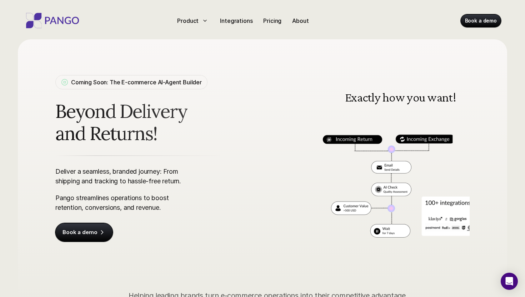
click at [164, 197] on p "Pango streamlines operations to boost retention, conversions, and revenue." at bounding box center [121, 202] width 132 height 19
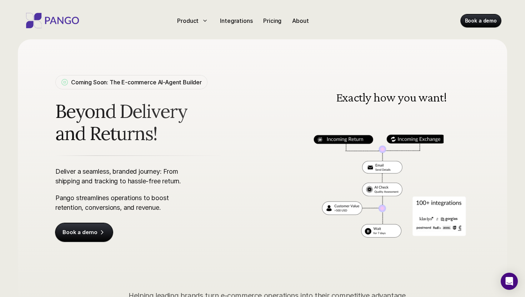
click at [164, 197] on p "Pango streamlines operations to boost retention, conversions, and revenue." at bounding box center [121, 202] width 132 height 19
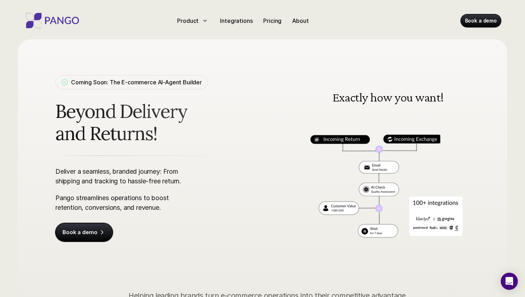
click at [147, 205] on p "Pango streamlines operations to boost retention, conversions, and revenue." at bounding box center [121, 202] width 132 height 19
click at [128, 207] on p "Pango streamlines operations to boost retention, conversions, and revenue." at bounding box center [121, 202] width 132 height 19
click at [110, 206] on p "Pango streamlines operations to boost retention, conversions, and revenue." at bounding box center [121, 202] width 132 height 19
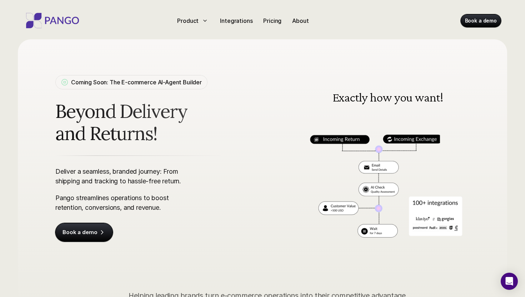
click at [110, 206] on p "Pango streamlines operations to boost retention, conversions, and revenue." at bounding box center [121, 202] width 132 height 19
click at [71, 207] on p "Pango streamlines operations to boost retention, conversions, and revenue." at bounding box center [121, 202] width 132 height 19
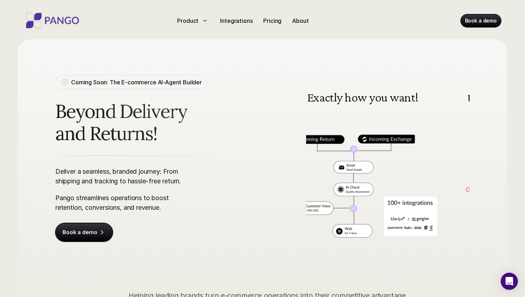
click at [68, 197] on p "Pango streamlines operations to boost retention, conversions, and revenue." at bounding box center [121, 202] width 132 height 19
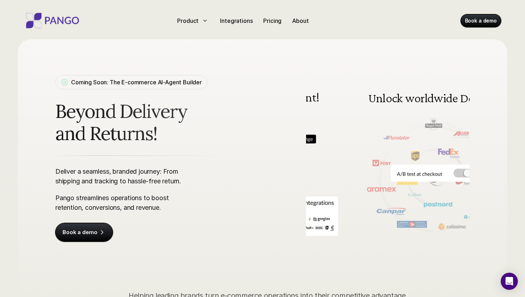
click at [68, 197] on p "Pango streamlines operations to boost retention, conversions, and revenue." at bounding box center [121, 202] width 132 height 19
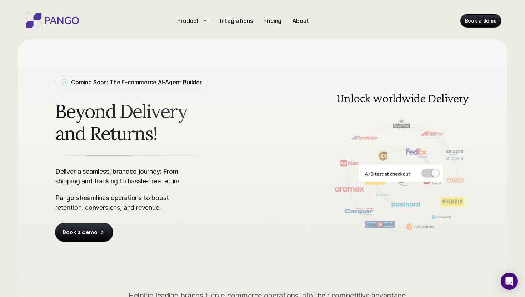
click at [84, 199] on p "Pango streamlines operations to boost retention, conversions, and revenue." at bounding box center [121, 202] width 132 height 19
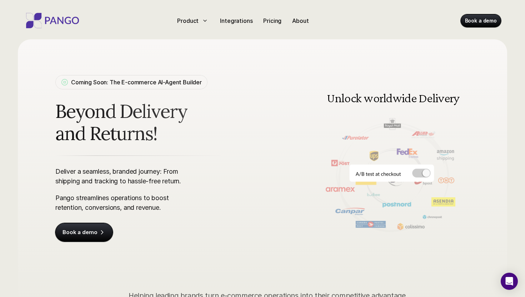
click at [84, 199] on p "Pango streamlines operations to boost retention, conversions, and revenue." at bounding box center [121, 202] width 132 height 19
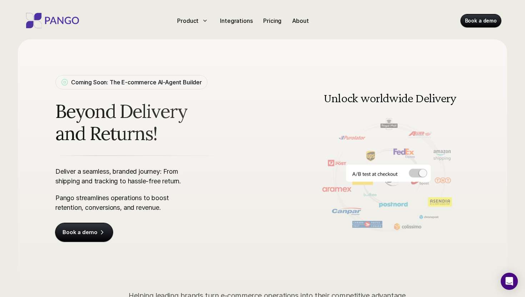
click at [121, 199] on p "Pango streamlines operations to boost retention, conversions, and revenue." at bounding box center [121, 202] width 132 height 19
click at [152, 199] on p "Pango streamlines operations to boost retention, conversions, and revenue." at bounding box center [121, 202] width 132 height 19
click at [148, 198] on p "Pango streamlines operations to boost retention, conversions, and revenue." at bounding box center [121, 202] width 132 height 19
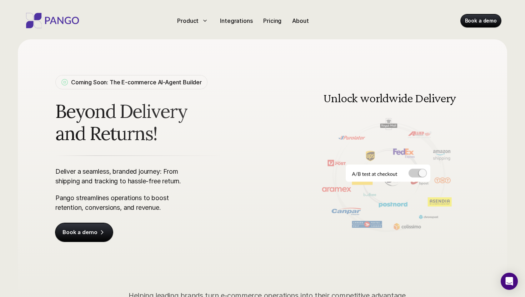
click at [148, 198] on p "Pango streamlines operations to boost retention, conversions, and revenue." at bounding box center [121, 202] width 132 height 19
click at [115, 199] on p "Pango streamlines operations to boost retention, conversions, and revenue." at bounding box center [121, 202] width 132 height 19
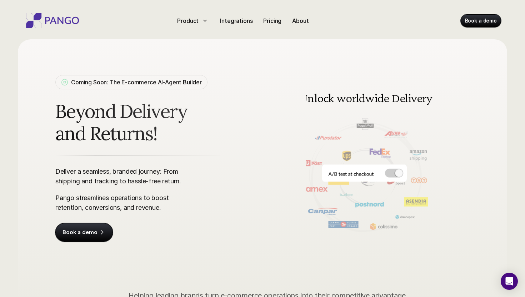
click at [115, 199] on p "Pango streamlines operations to boost retention, conversions, and revenue." at bounding box center [121, 202] width 132 height 19
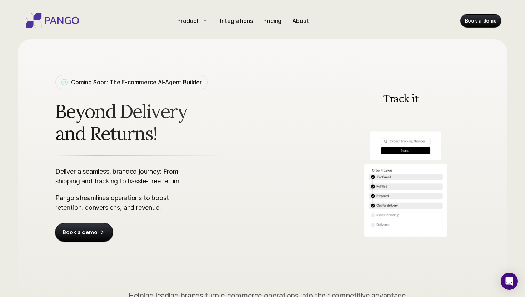
click at [101, 197] on p "Pango streamlines operations to boost retention, conversions, and revenue." at bounding box center [121, 202] width 132 height 19
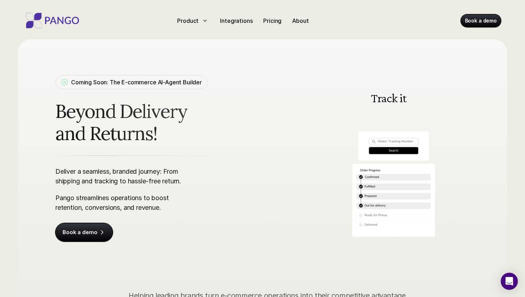
click at [67, 199] on p "Pango streamlines operations to boost retention, conversions, and revenue." at bounding box center [121, 202] width 132 height 19
click at [67, 209] on p "Pango streamlines operations to boost retention, conversions, and revenue." at bounding box center [121, 202] width 132 height 19
click at [94, 208] on p "Pango streamlines operations to boost retention, conversions, and revenue." at bounding box center [121, 202] width 132 height 19
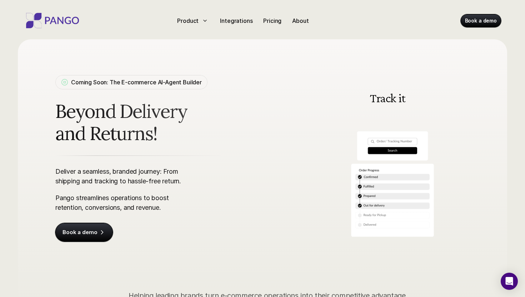
click at [94, 208] on p "Pango streamlines operations to boost retention, conversions, and revenue." at bounding box center [121, 202] width 132 height 19
click at [137, 210] on p "Pango streamlines operations to boost retention, conversions, and revenue." at bounding box center [121, 202] width 132 height 19
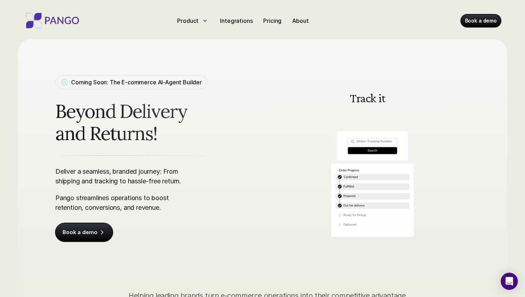
click at [131, 210] on p "Pango streamlines operations to boost retention, conversions, and revenue." at bounding box center [121, 202] width 132 height 19
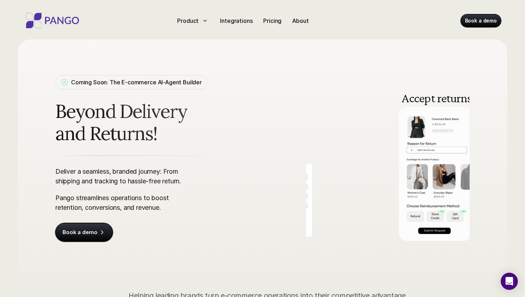
click at [131, 210] on p "Pango streamlines operations to boost retention, conversions, and revenue." at bounding box center [121, 202] width 132 height 19
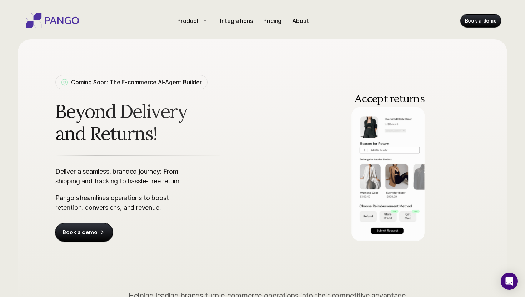
click at [106, 208] on p "Pango streamlines operations to boost retention, conversions, and revenue." at bounding box center [121, 202] width 132 height 19
click at [66, 206] on p "Pango streamlines operations to boost retention, conversions, and revenue." at bounding box center [121, 202] width 132 height 19
click at [64, 197] on p "Pango streamlines operations to boost retention, conversions, and revenue." at bounding box center [121, 202] width 132 height 19
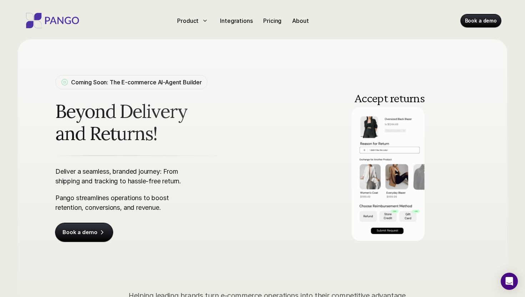
click at [64, 197] on p "Pango streamlines operations to boost retention, conversions, and revenue." at bounding box center [121, 202] width 132 height 19
click at [86, 199] on p "Pango streamlines operations to boost retention, conversions, and revenue." at bounding box center [121, 202] width 132 height 19
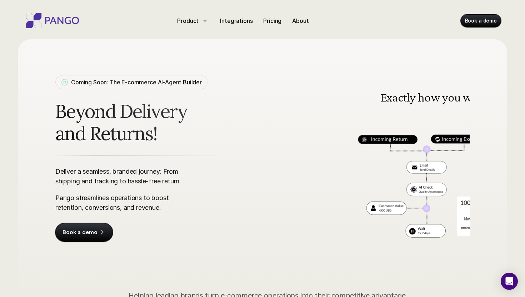
click at [127, 199] on p "Pango streamlines operations to boost retention, conversions, and revenue." at bounding box center [121, 202] width 132 height 19
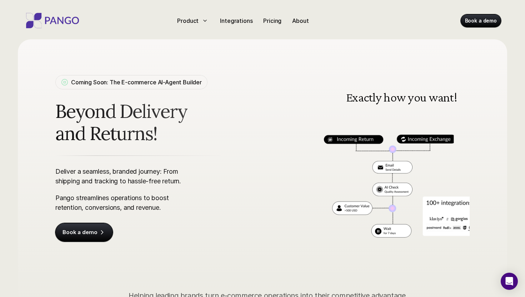
click at [127, 199] on p "Pango streamlines operations to boost retention, conversions, and revenue." at bounding box center [121, 202] width 132 height 19
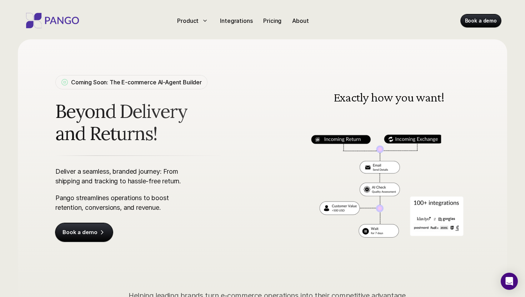
click at [155, 197] on p "Pango streamlines operations to boost retention, conversions, and revenue." at bounding box center [121, 202] width 132 height 19
click at [147, 197] on p "Pango streamlines operations to boost retention, conversions, and revenue." at bounding box center [121, 202] width 132 height 19
click at [122, 196] on p "Pango streamlines operations to boost retention, conversions, and revenue." at bounding box center [121, 202] width 132 height 19
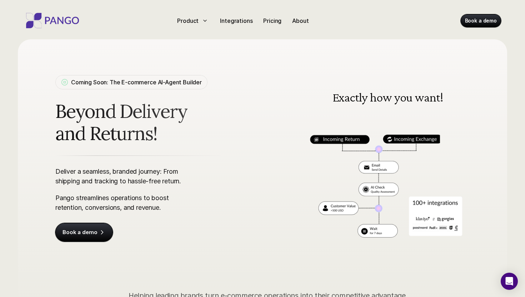
click at [122, 196] on p "Pango streamlines operations to boost retention, conversions, and revenue." at bounding box center [121, 202] width 132 height 19
click at [88, 198] on p "Pango streamlines operations to boost retention, conversions, and revenue." at bounding box center [121, 202] width 132 height 19
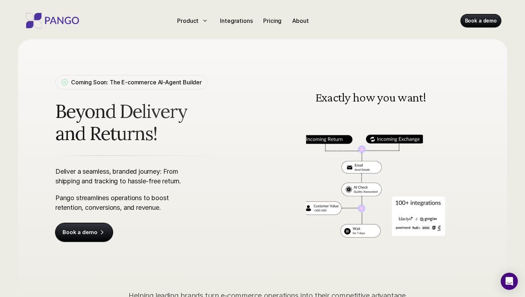
click at [66, 193] on p "Pango streamlines operations to boost retention, conversions, and revenue." at bounding box center [121, 202] width 132 height 19
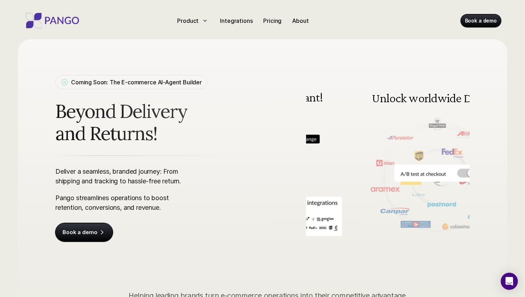
click at [66, 193] on p "Pango streamlines operations to boost retention, conversions, and revenue." at bounding box center [121, 202] width 132 height 19
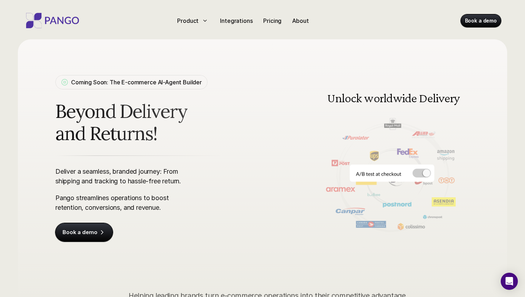
click at [96, 166] on div "Deliver a seamless, branded journey: From shipping and tracking to hassle-free …" at bounding box center [165, 198] width 220 height 86
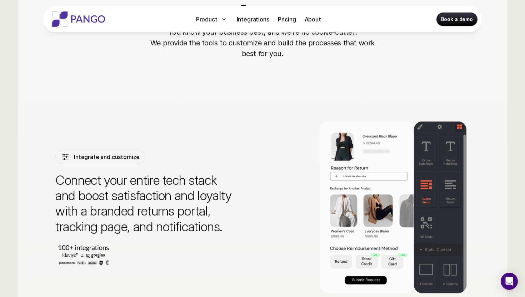
scroll to position [1544, 0]
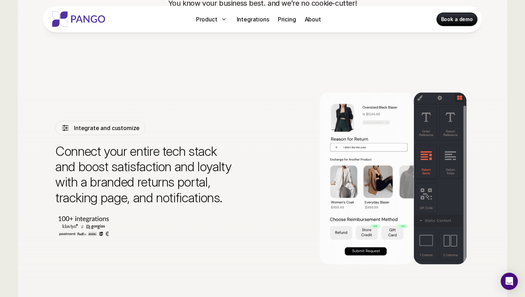
click at [83, 122] on div "Integrate and customize" at bounding box center [100, 128] width 90 height 14
click at [83, 128] on p "Integrate and customize" at bounding box center [107, 128] width 66 height 9
click at [85, 158] on p "Connect your entire tech stack and boost satisfaction and loyalty with a brande…" at bounding box center [145, 175] width 180 height 62
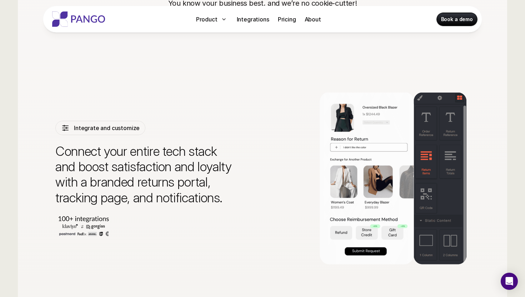
click at [85, 158] on p "Connect your entire tech stack and boost satisfaction and loyalty with a brande…" at bounding box center [145, 175] width 180 height 62
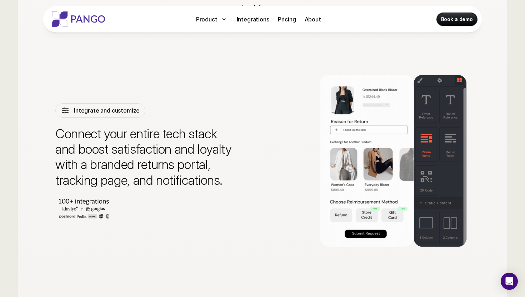
scroll to position [1583, 0]
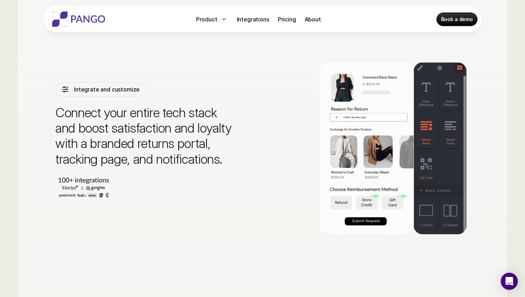
click at [81, 177] on img at bounding box center [83, 186] width 56 height 22
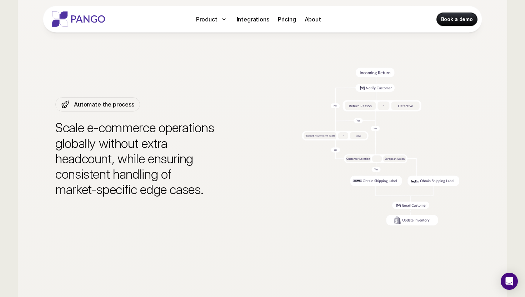
click at [76, 161] on p "Scale e-commerce operations globally without extra headcount, while ensuring co…" at bounding box center [145, 158] width 180 height 77
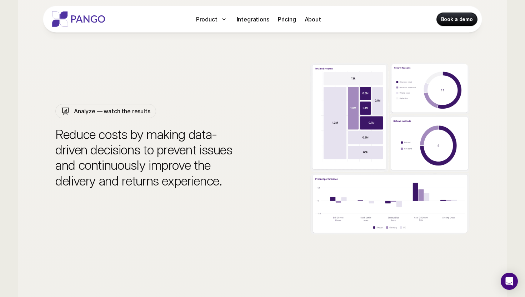
scroll to position [2199, 0]
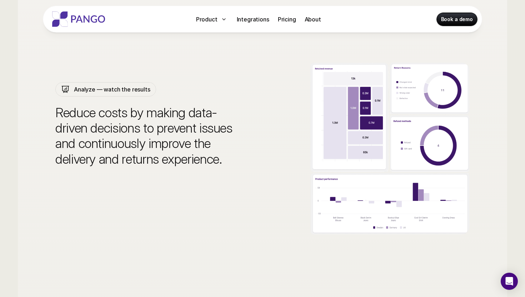
click at [72, 143] on p "Reduce costs by making data-driven decisions to prevent issues and continuously…" at bounding box center [145, 136] width 180 height 62
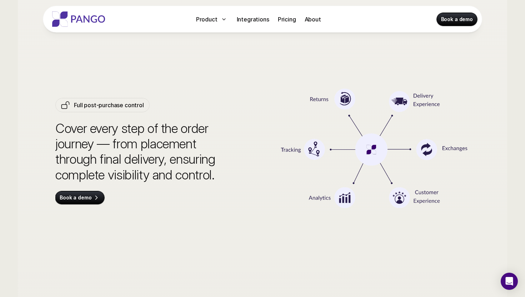
click at [71, 140] on p "Cover every step of the order journey — from placement through final delivery, …" at bounding box center [145, 152] width 180 height 62
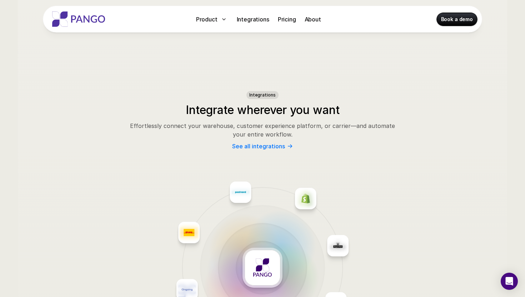
scroll to position [2705, 0]
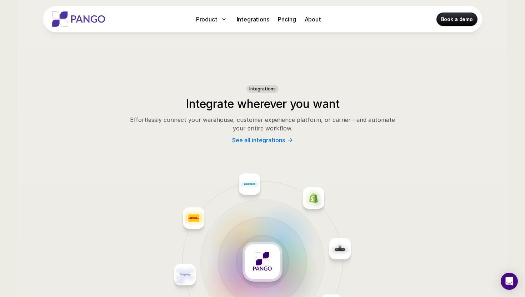
click at [147, 125] on p "Effortlessly connect your warehouse, customer experience platform, or carrier—a…" at bounding box center [263, 123] width 268 height 17
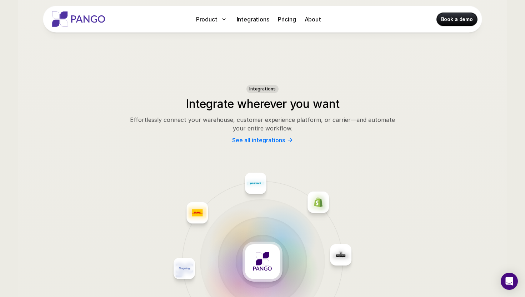
click at [147, 125] on p "Effortlessly connect your warehouse, customer experience platform, or carrier—a…" at bounding box center [263, 123] width 268 height 17
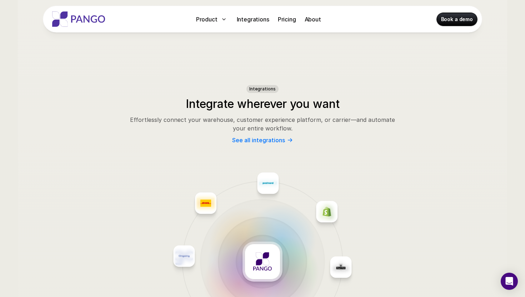
click at [224, 99] on h3 "Integrate wherever you want" at bounding box center [263, 104] width 268 height 14
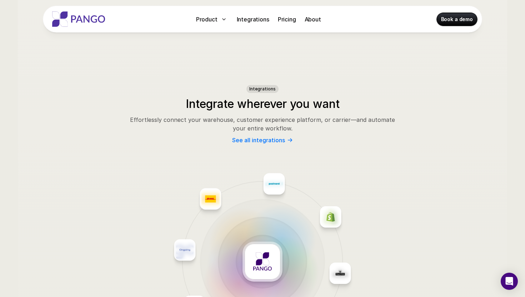
click at [224, 99] on h3 "Integrate wherever you want" at bounding box center [263, 104] width 268 height 14
click at [237, 121] on p "Effortlessly connect your warehouse, customer experience platform, or carrier—a…" at bounding box center [263, 123] width 268 height 17
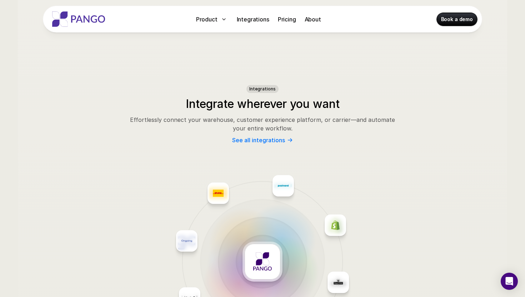
click at [237, 121] on p "Effortlessly connect your warehouse, customer experience platform, or carrier—a…" at bounding box center [263, 123] width 268 height 17
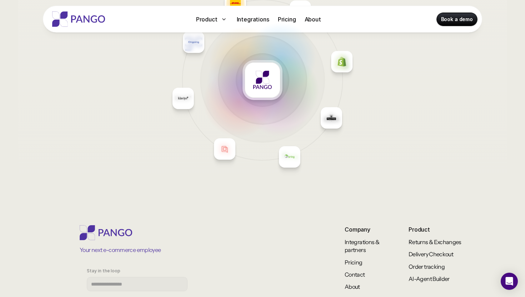
scroll to position [2983, 0]
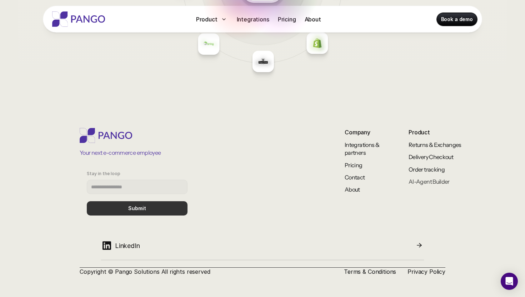
click at [414, 182] on link "AI-Agent Builder" at bounding box center [429, 181] width 41 height 7
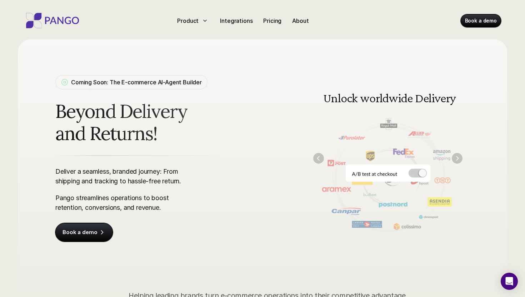
click at [239, 27] on div "Product Integrations Pricing About Book a demo" at bounding box center [263, 19] width 500 height 38
click at [236, 22] on p "Integrations" at bounding box center [236, 20] width 33 height 9
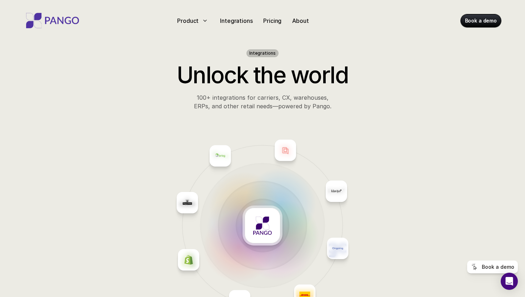
click at [258, 82] on h2 "Unlock the world" at bounding box center [263, 75] width 268 height 28
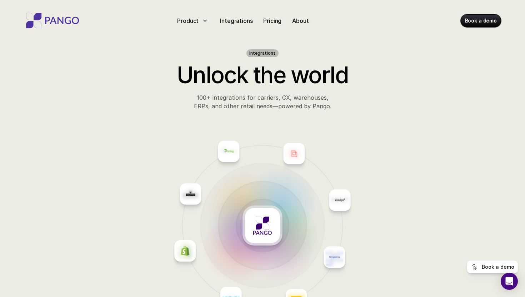
click at [228, 81] on h2 "Unlock the world" at bounding box center [263, 75] width 268 height 28
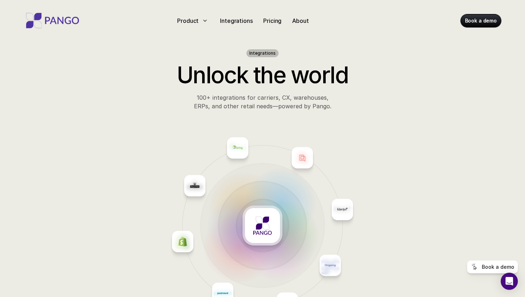
click at [258, 87] on h2 "Unlock the world" at bounding box center [263, 75] width 268 height 28
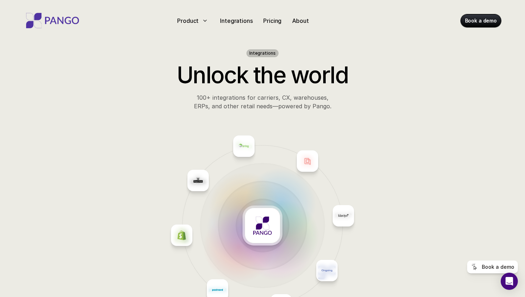
click at [325, 81] on h2 "Unlock the world" at bounding box center [263, 75] width 268 height 28
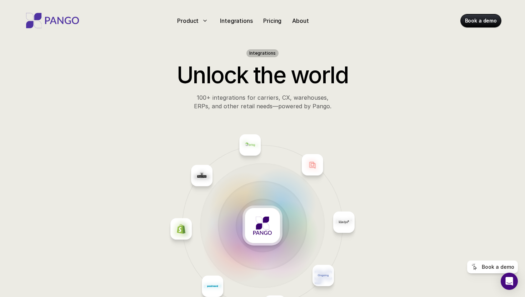
click at [269, 71] on h2 "Unlock the world" at bounding box center [263, 75] width 268 height 28
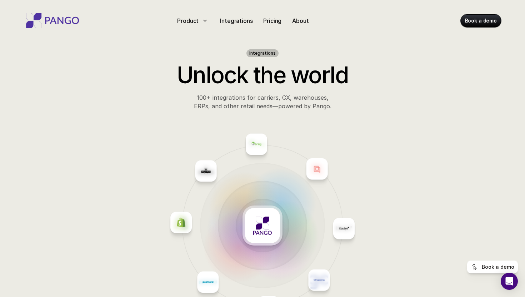
click at [230, 67] on h2 "Unlock the world" at bounding box center [263, 75] width 268 height 28
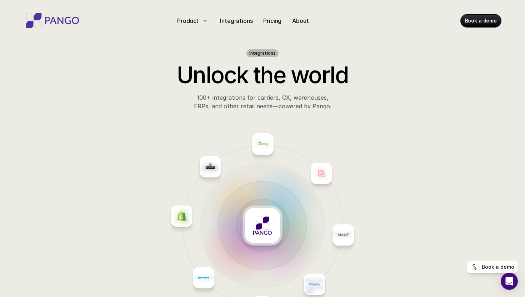
click at [270, 77] on h2 "Unlock the world" at bounding box center [263, 75] width 268 height 28
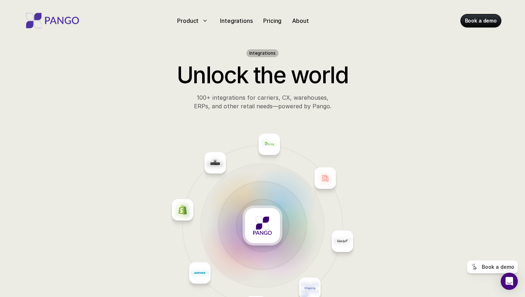
click at [309, 76] on h2 "Unlock the world" at bounding box center [263, 75] width 268 height 28
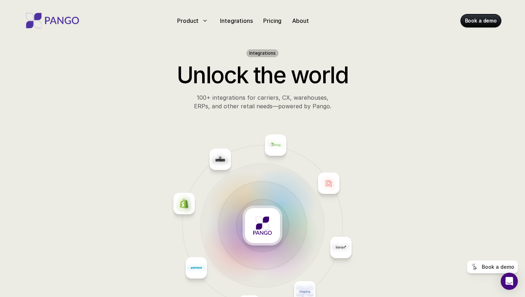
click at [297, 97] on p "100+ integrations for carriers, CX, warehouses, ERPs, and other retail needs—po…" at bounding box center [263, 101] width 268 height 17
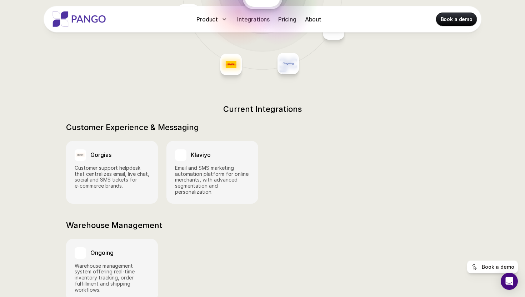
scroll to position [244, 0]
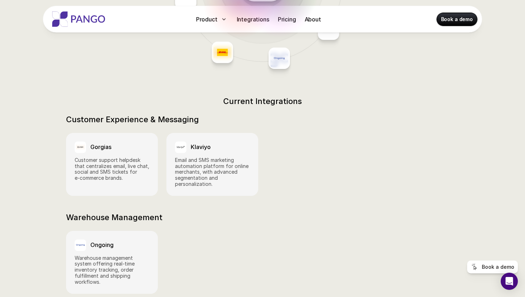
click at [232, 96] on h2 "Current Integrations" at bounding box center [262, 100] width 393 height 9
click at [269, 96] on h2 "Current Integrations" at bounding box center [262, 100] width 393 height 9
click at [244, 96] on h2 "Current Integrations" at bounding box center [262, 100] width 393 height 9
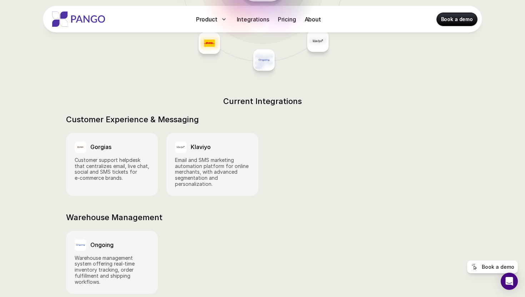
click at [244, 96] on h2 "Current Integrations" at bounding box center [262, 100] width 393 height 9
click at [180, 96] on h2 "Current Integrations" at bounding box center [262, 100] width 393 height 9
click at [195, 144] on h3 "Klaviyo" at bounding box center [201, 147] width 20 height 7
copy h3 "Klaviyo"
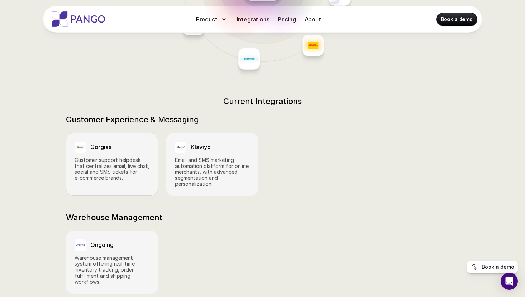
click at [95, 144] on h3 "Gorgias" at bounding box center [100, 147] width 21 height 7
copy h3 "Gorgias"
click at [221, 117] on section "Current Integrations Customer Experience & Messaging Gorgias Customer support h…" at bounding box center [262, 145] width 393 height 99
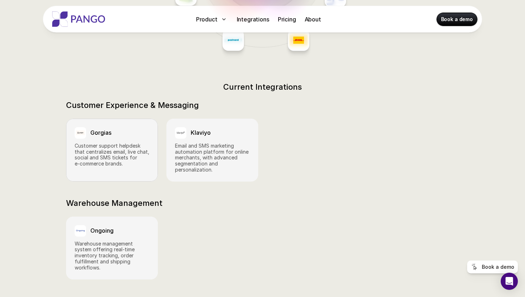
click at [98, 143] on p "Customer support helpdesk that centralizes email, live chat, social and SMS tic…" at bounding box center [112, 155] width 75 height 24
click at [97, 148] on p "Customer support helpdesk that centralizes email, live chat, social and SMS tic…" at bounding box center [112, 155] width 75 height 24
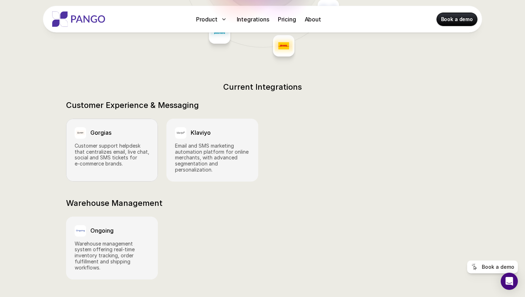
click at [97, 148] on p "Customer support helpdesk that centralizes email, live chat, social and SMS tic…" at bounding box center [112, 155] width 75 height 24
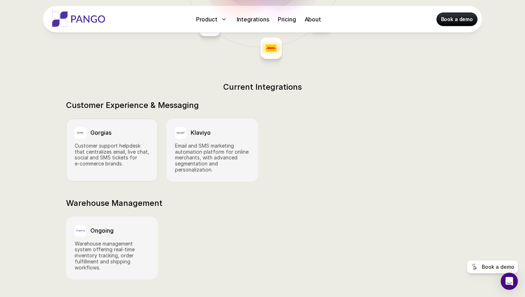
click at [97, 148] on p "Customer support helpdesk that centralizes email, live chat, social and SMS tic…" at bounding box center [112, 155] width 75 height 24
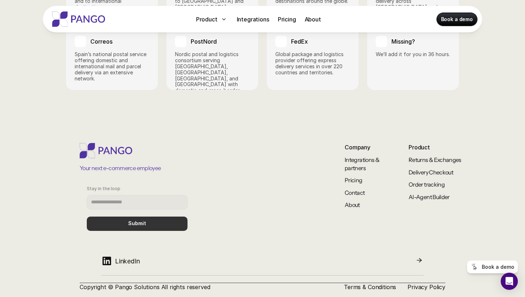
scroll to position [1151, 0]
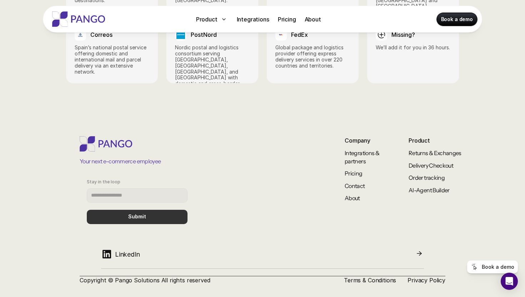
click at [142, 157] on p "Your next e-commerce employee" at bounding box center [120, 161] width 81 height 8
click at [205, 154] on div "Your next e-commerce employee" at bounding box center [224, 150] width 289 height 29
click at [413, 174] on link "Order tracking" at bounding box center [427, 177] width 36 height 7
